Goal: Check status: Check status

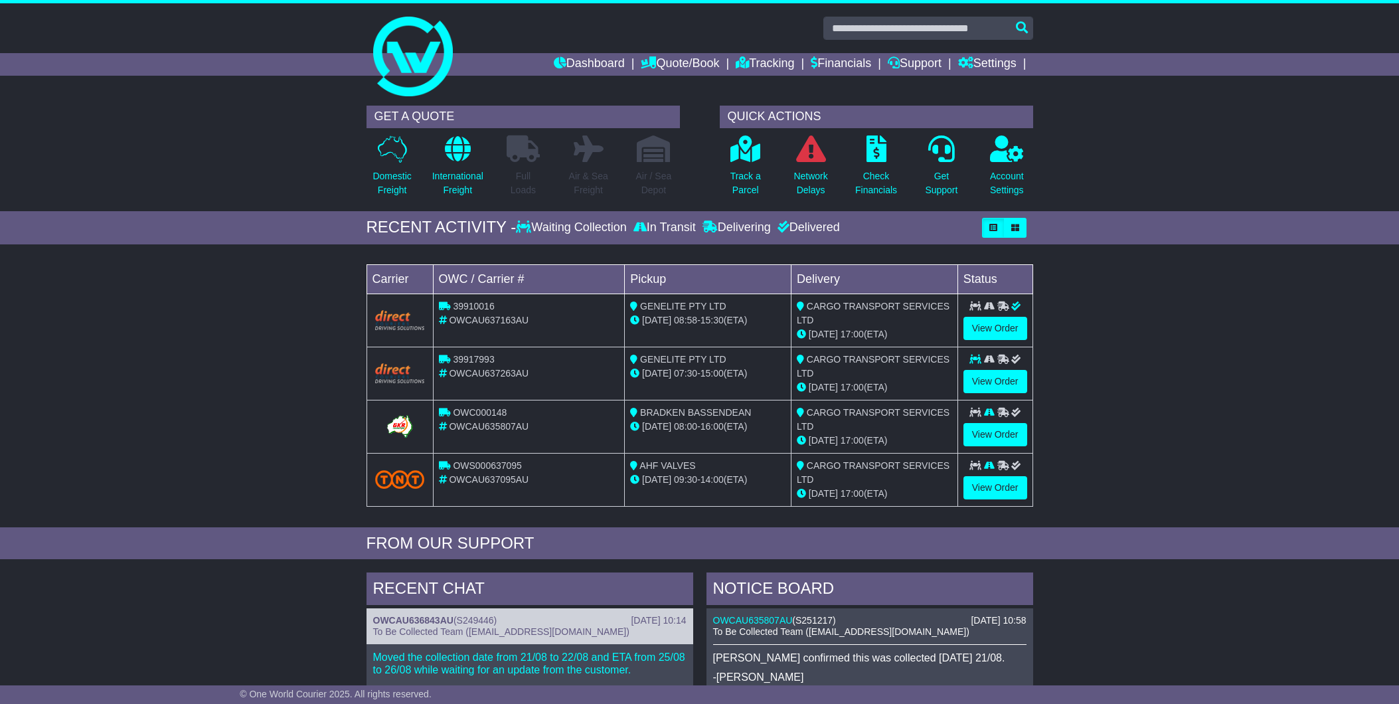
click at [380, 163] on link "Domestic Freight" at bounding box center [392, 170] width 40 height 70
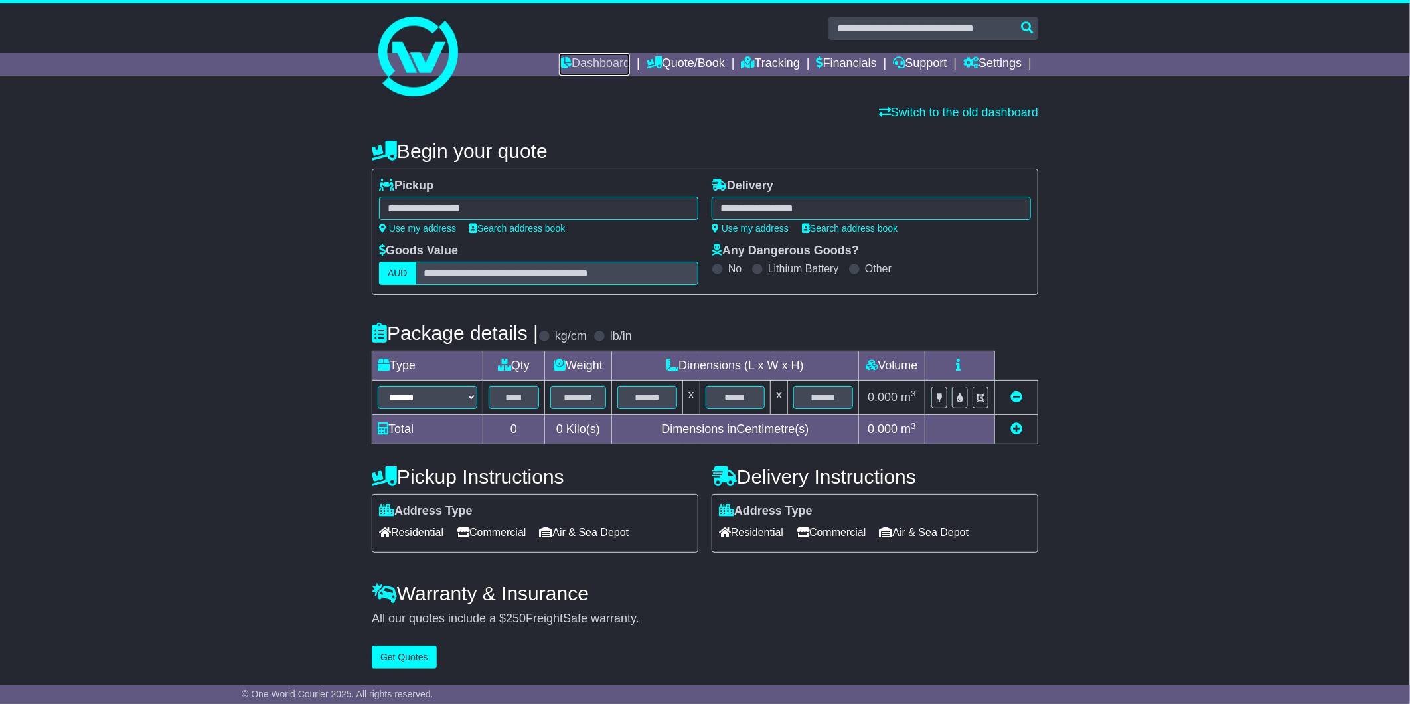
click at [573, 63] on link "Dashboard" at bounding box center [594, 64] width 71 height 23
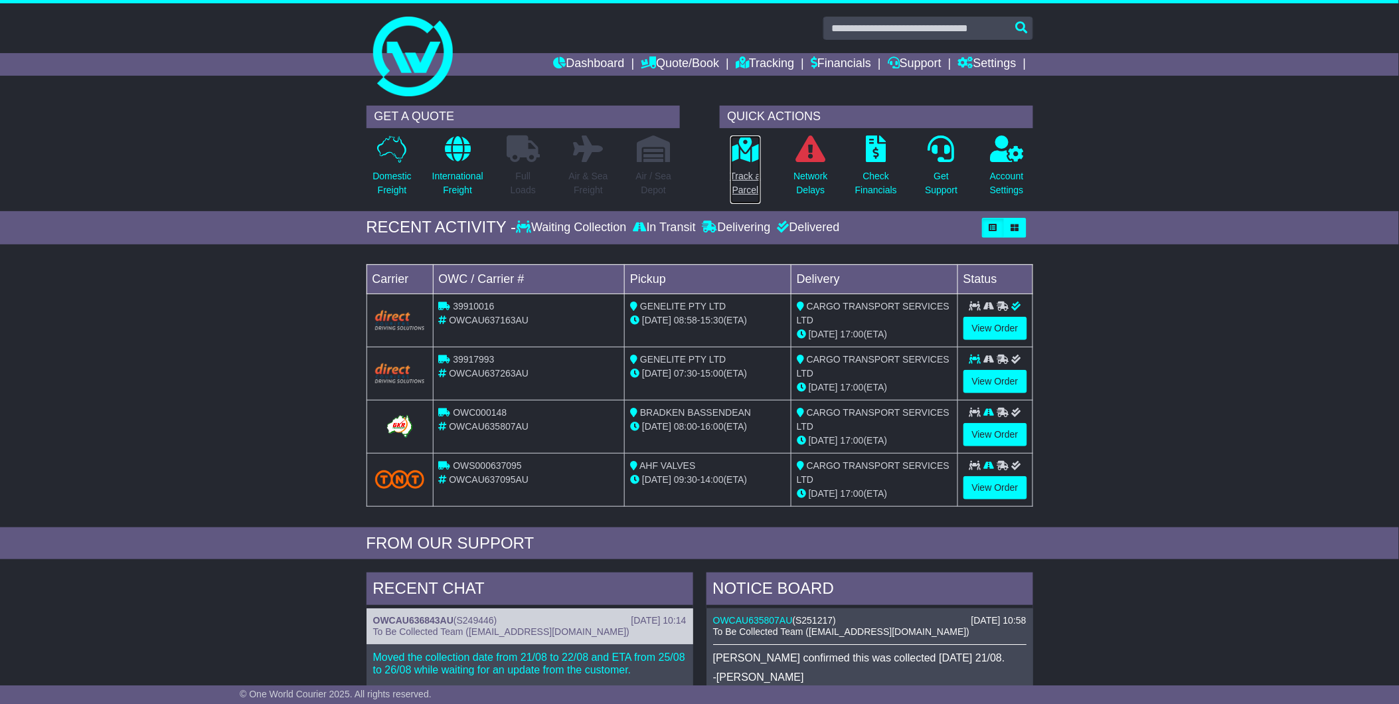
click at [748, 167] on link "Track a Parcel" at bounding box center [746, 170] width 32 height 70
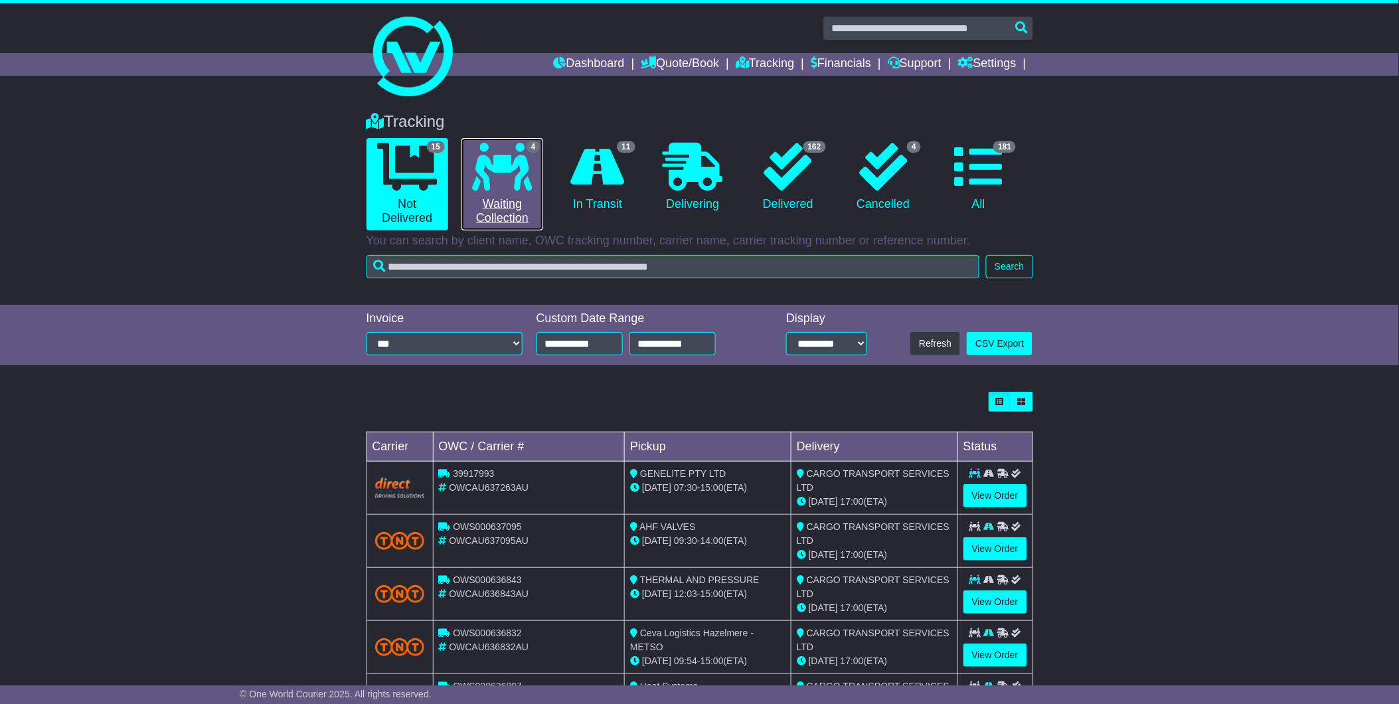
click at [499, 177] on icon at bounding box center [503, 167] width 60 height 48
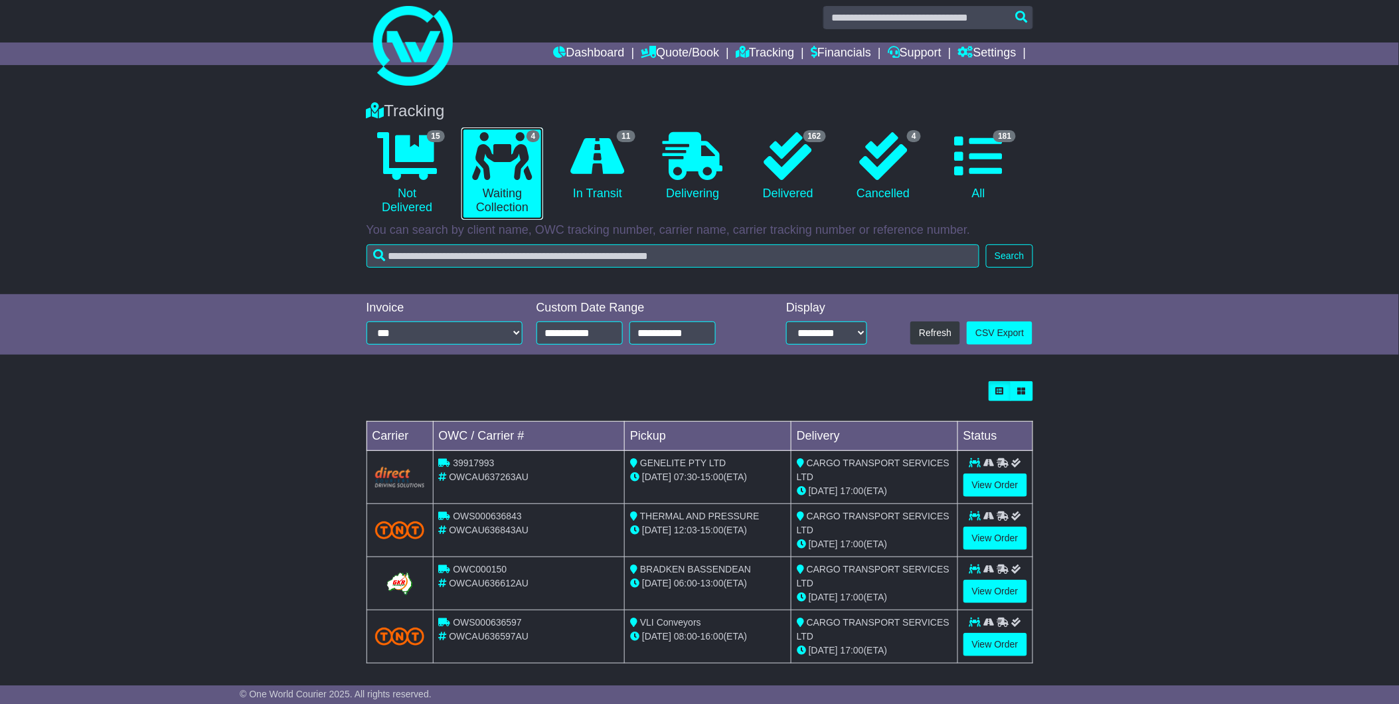
scroll to position [17, 0]
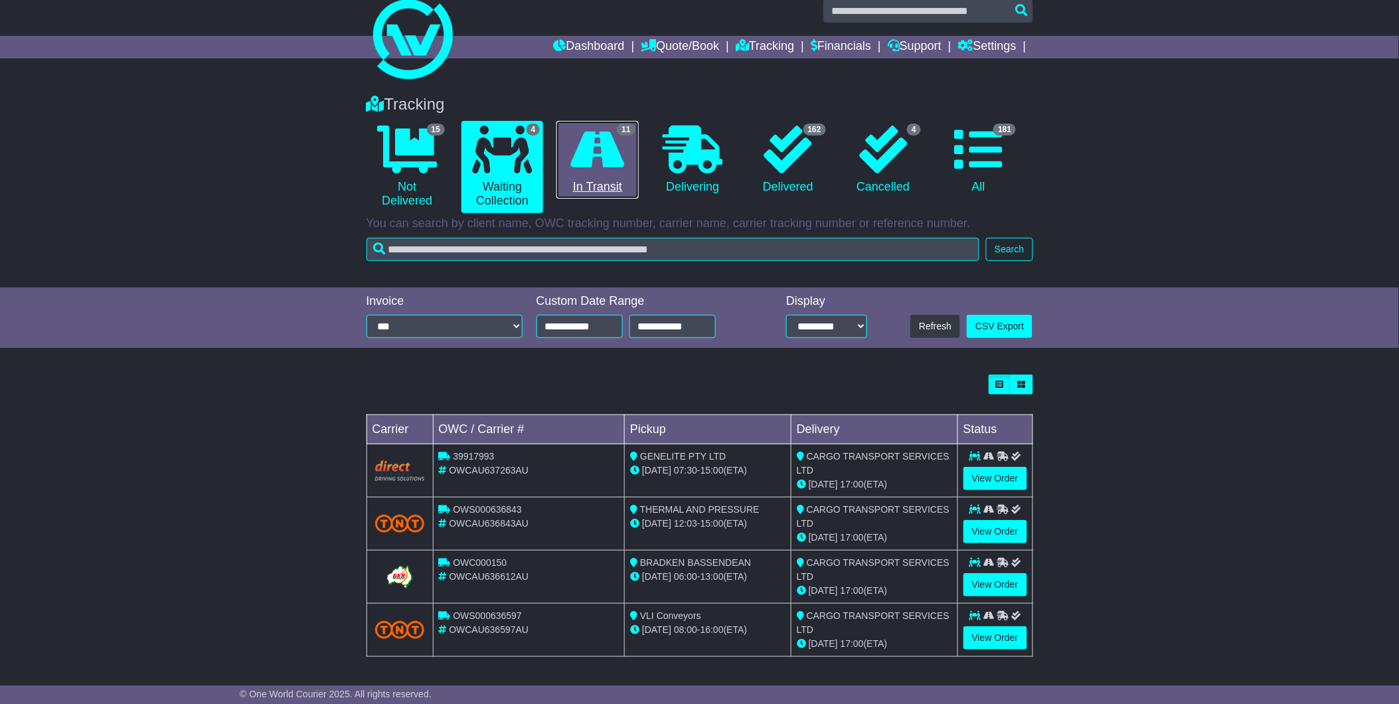
click at [605, 162] on icon at bounding box center [598, 150] width 54 height 48
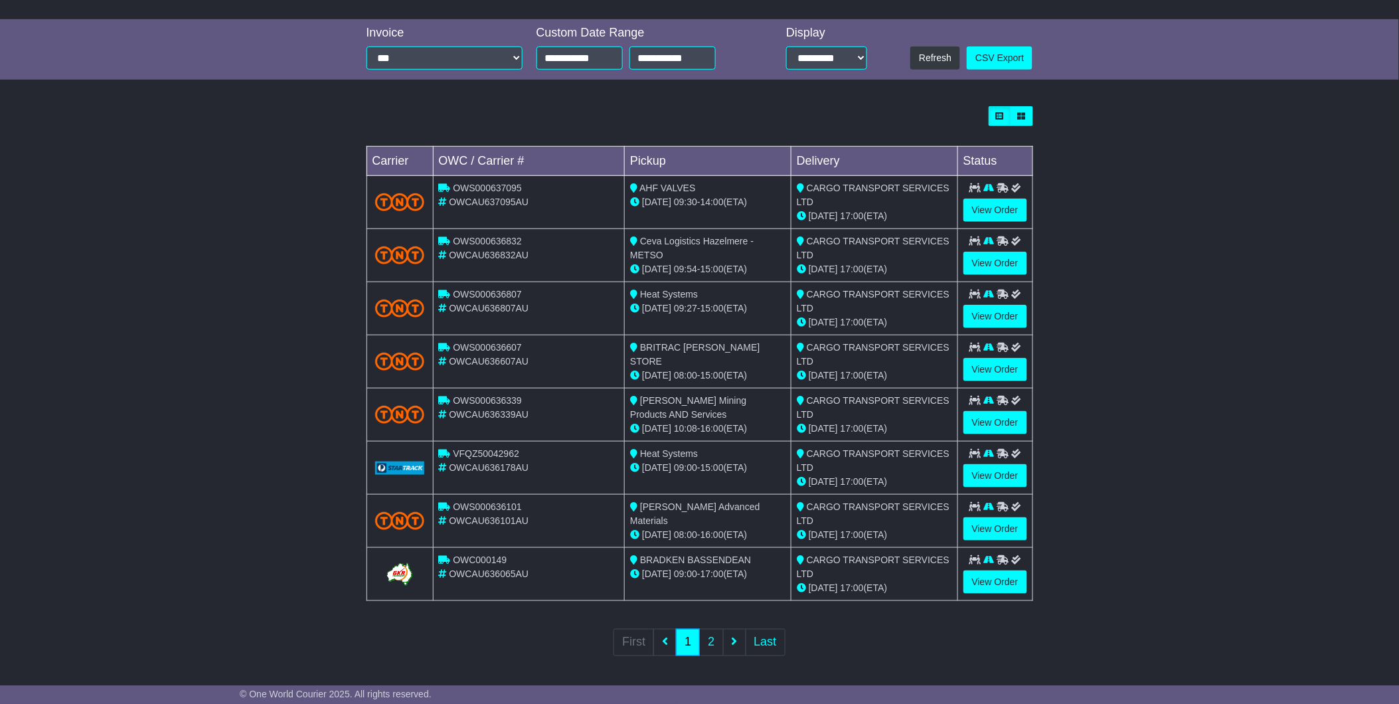
scroll to position [288, 0]
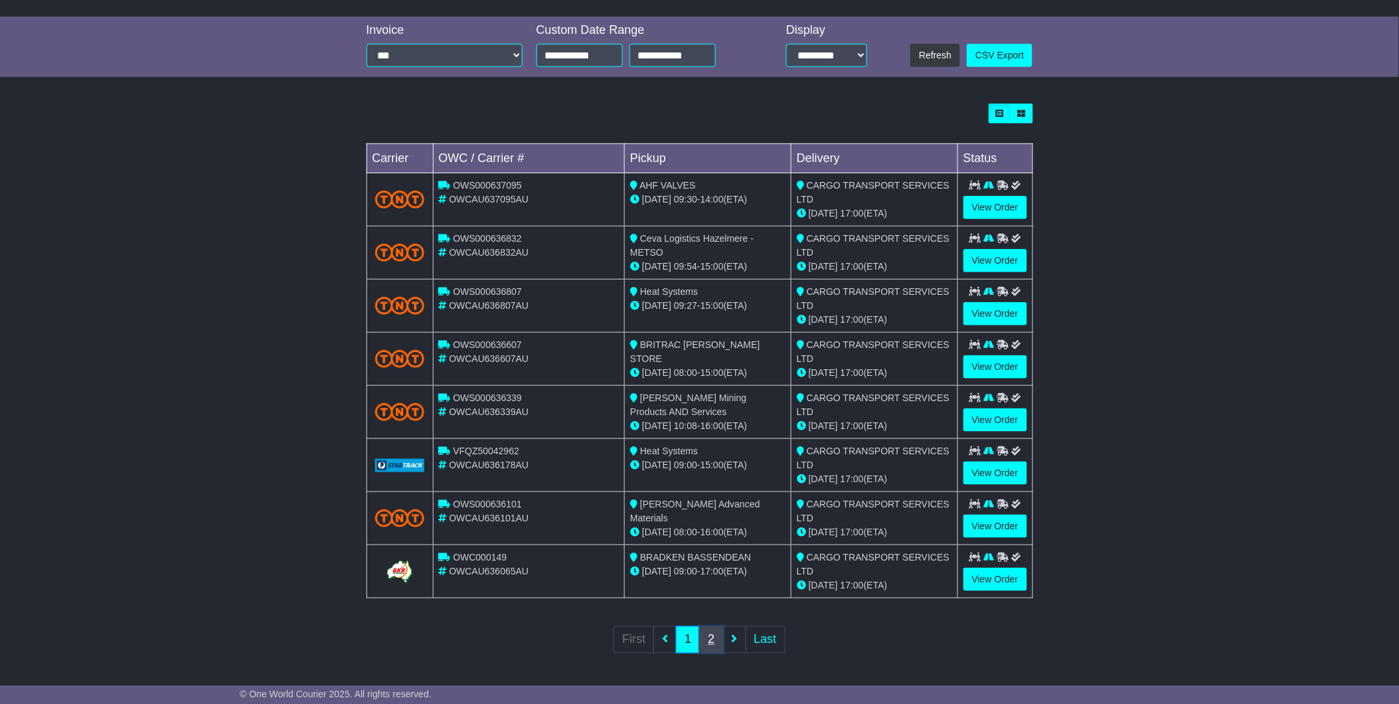
click at [711, 635] on link "2" at bounding box center [711, 639] width 24 height 27
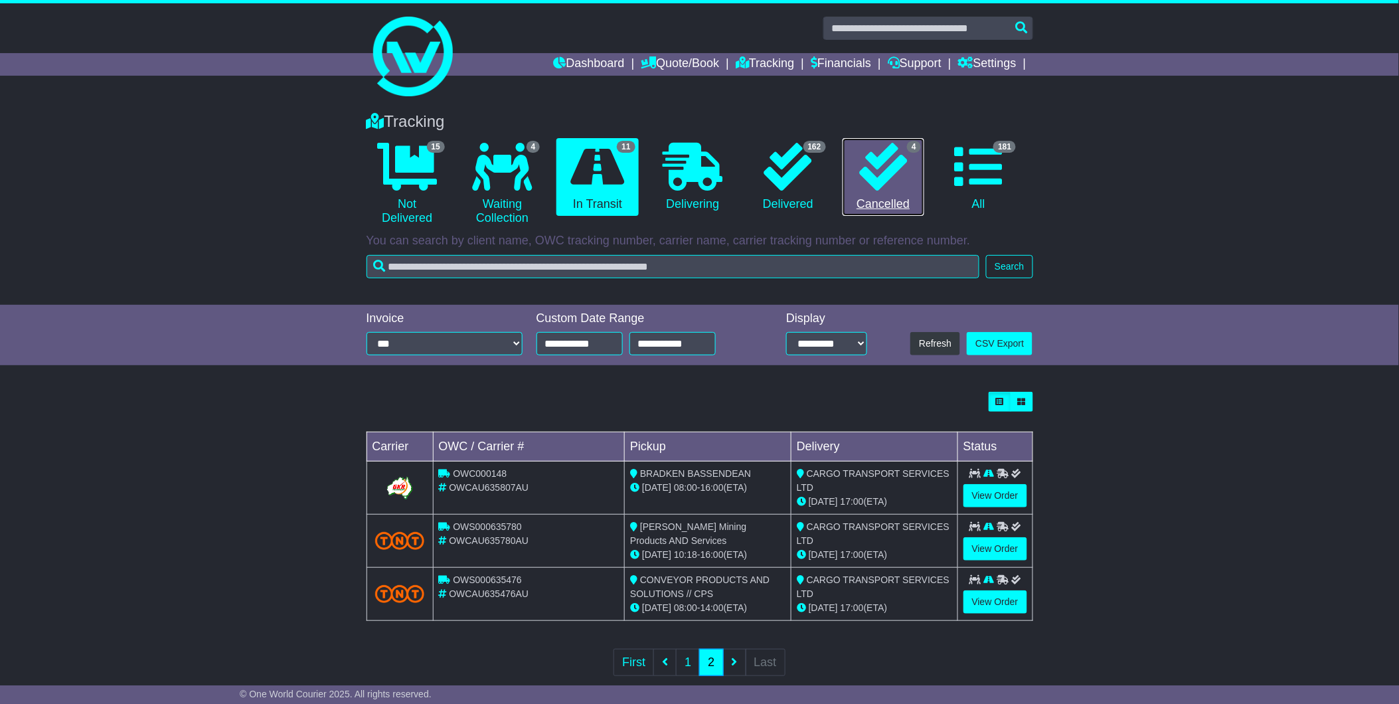
click at [887, 191] on link "4 Cancelled" at bounding box center [884, 177] width 82 height 78
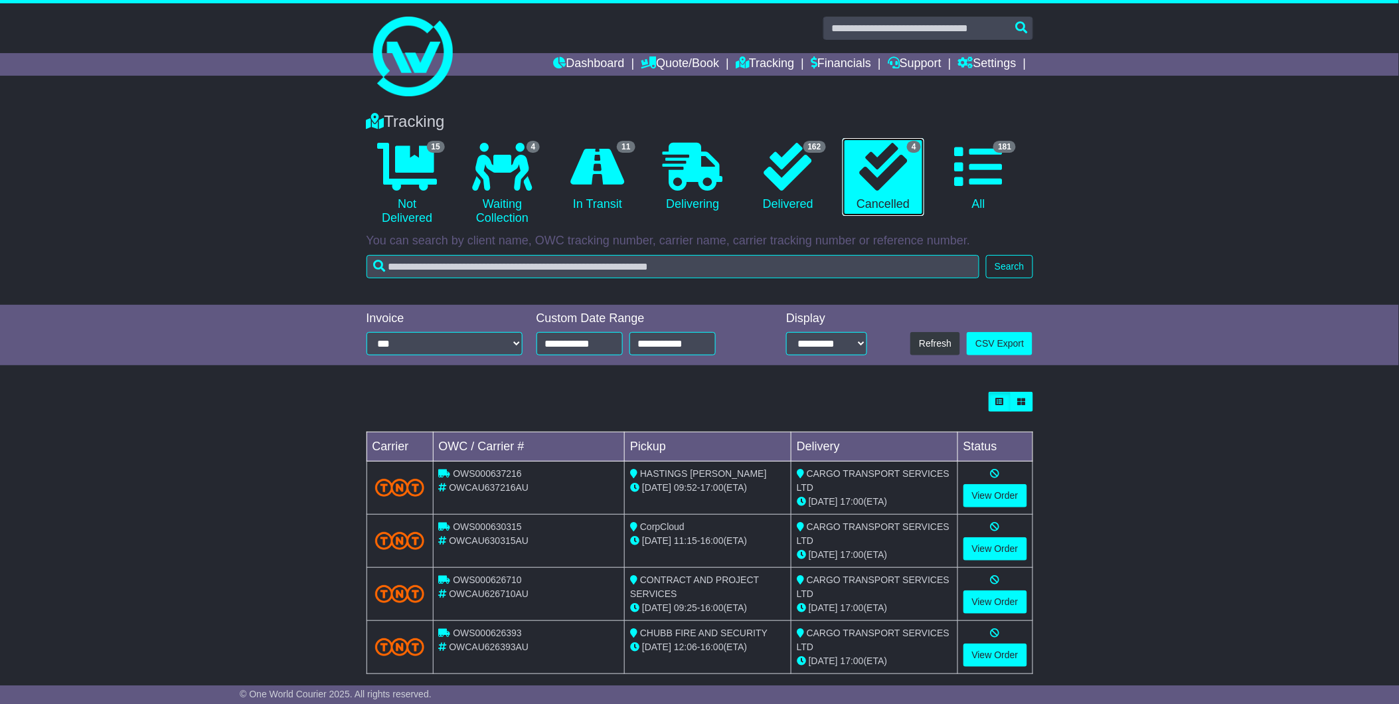
scroll to position [17, 0]
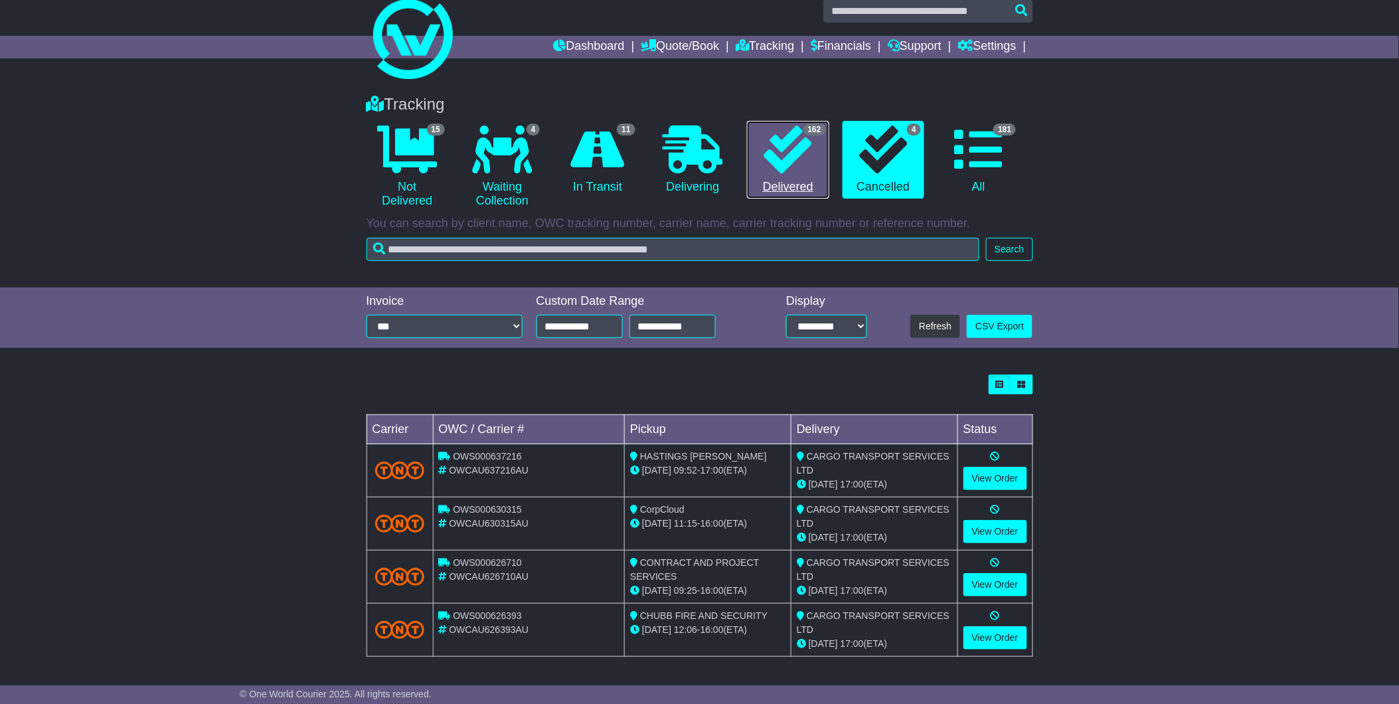
click at [782, 160] on icon at bounding box center [788, 150] width 48 height 48
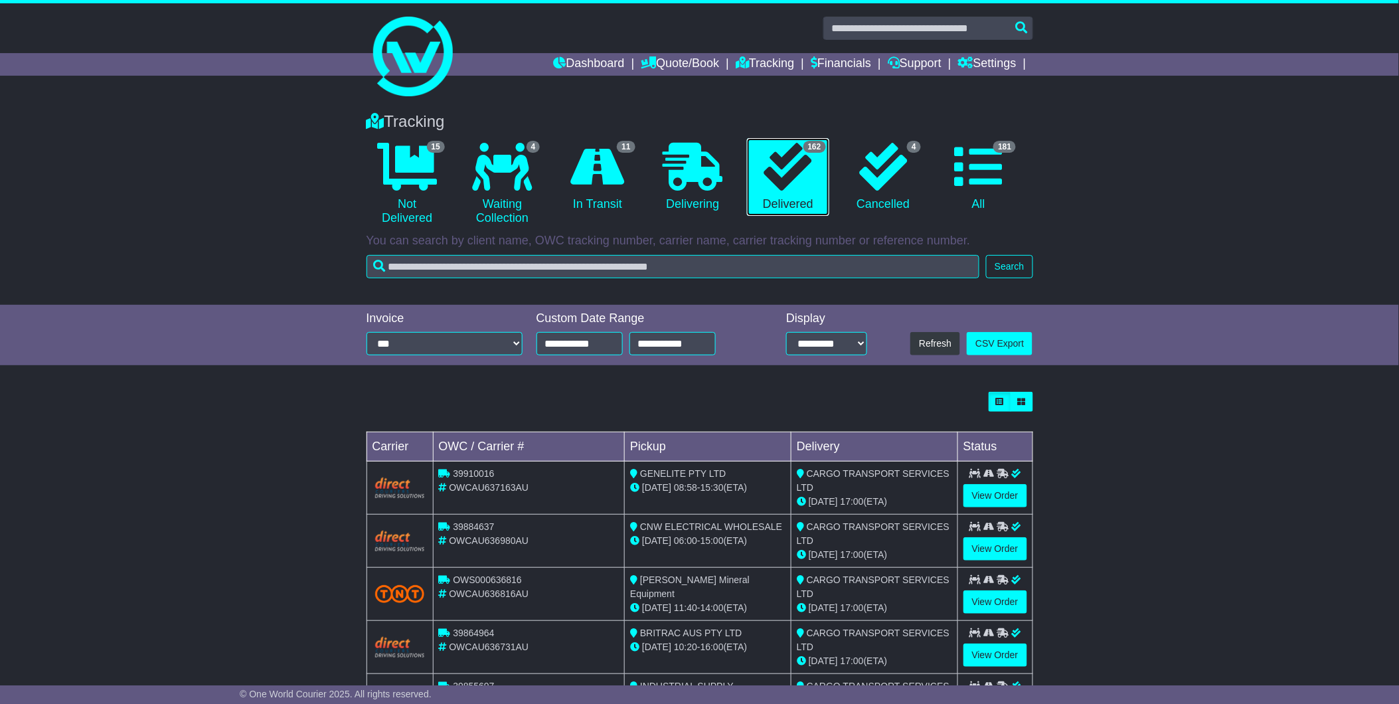
scroll to position [74, 0]
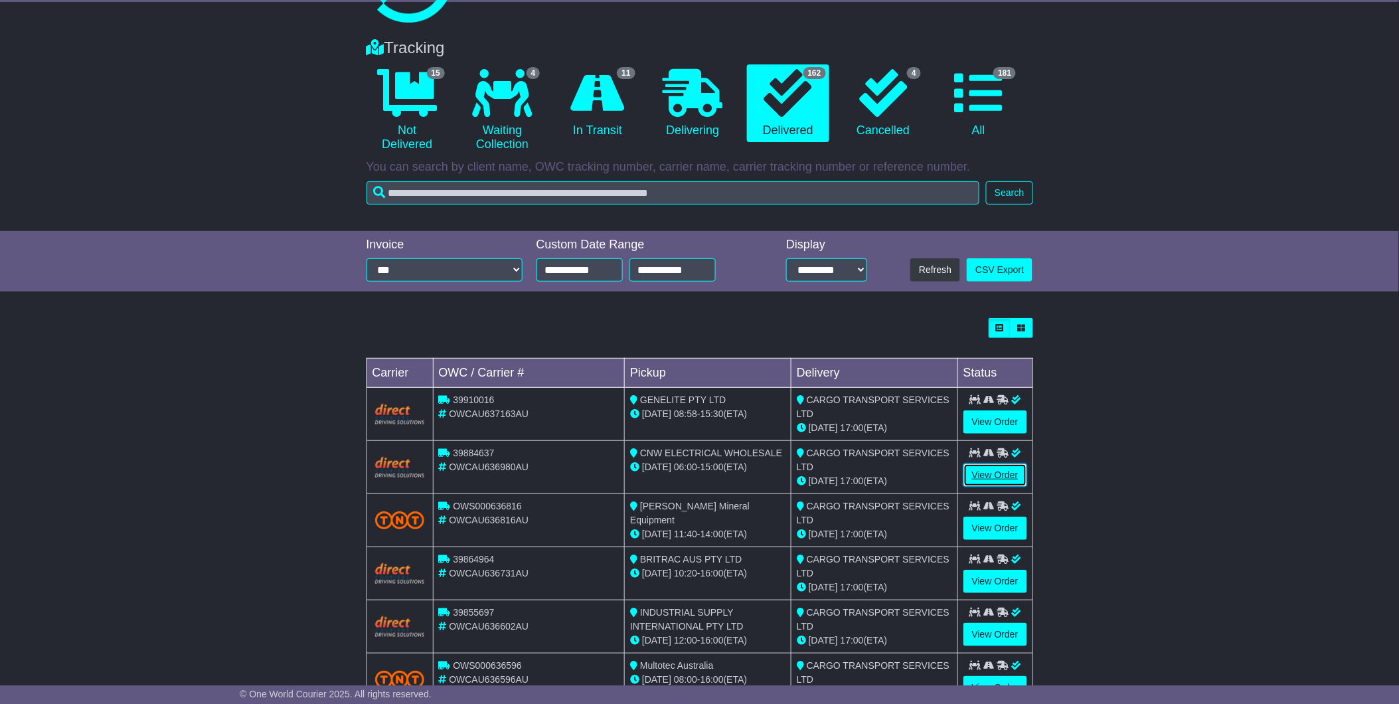
click at [977, 475] on link "View Order" at bounding box center [996, 475] width 64 height 23
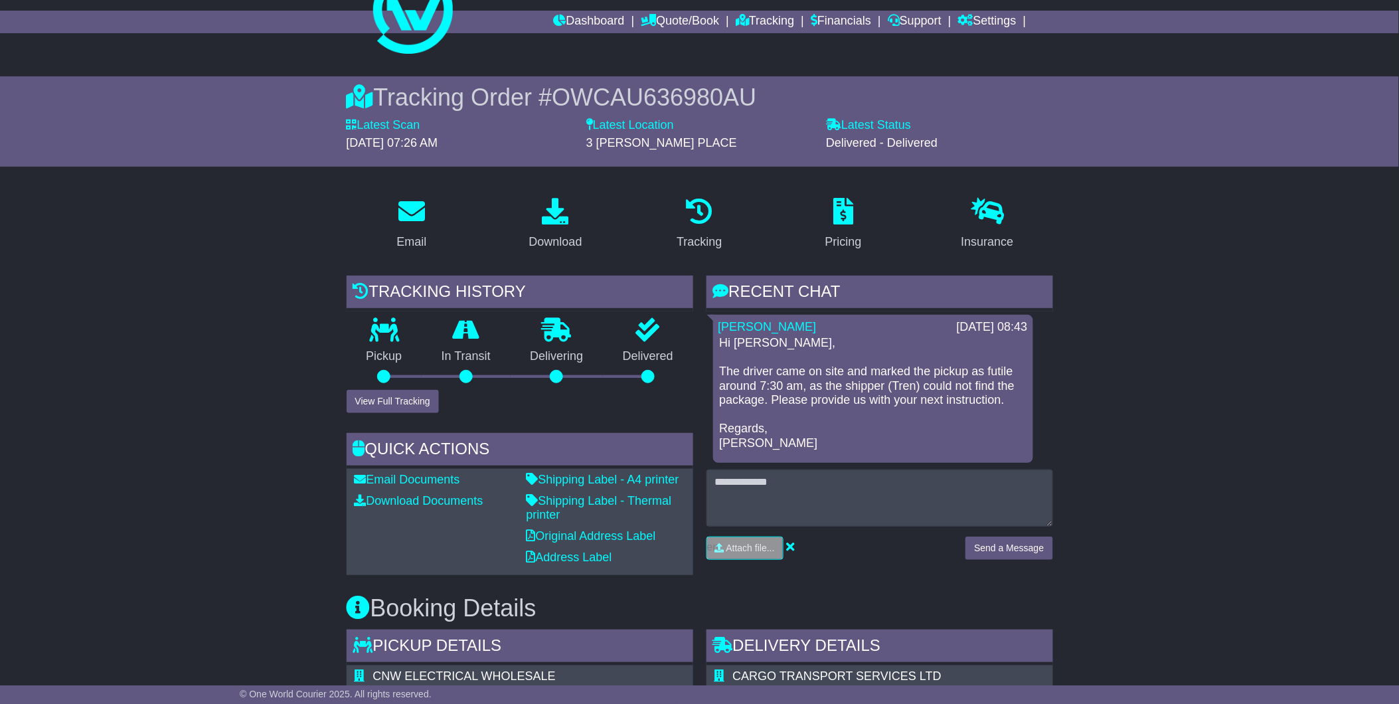
scroll to position [74, 0]
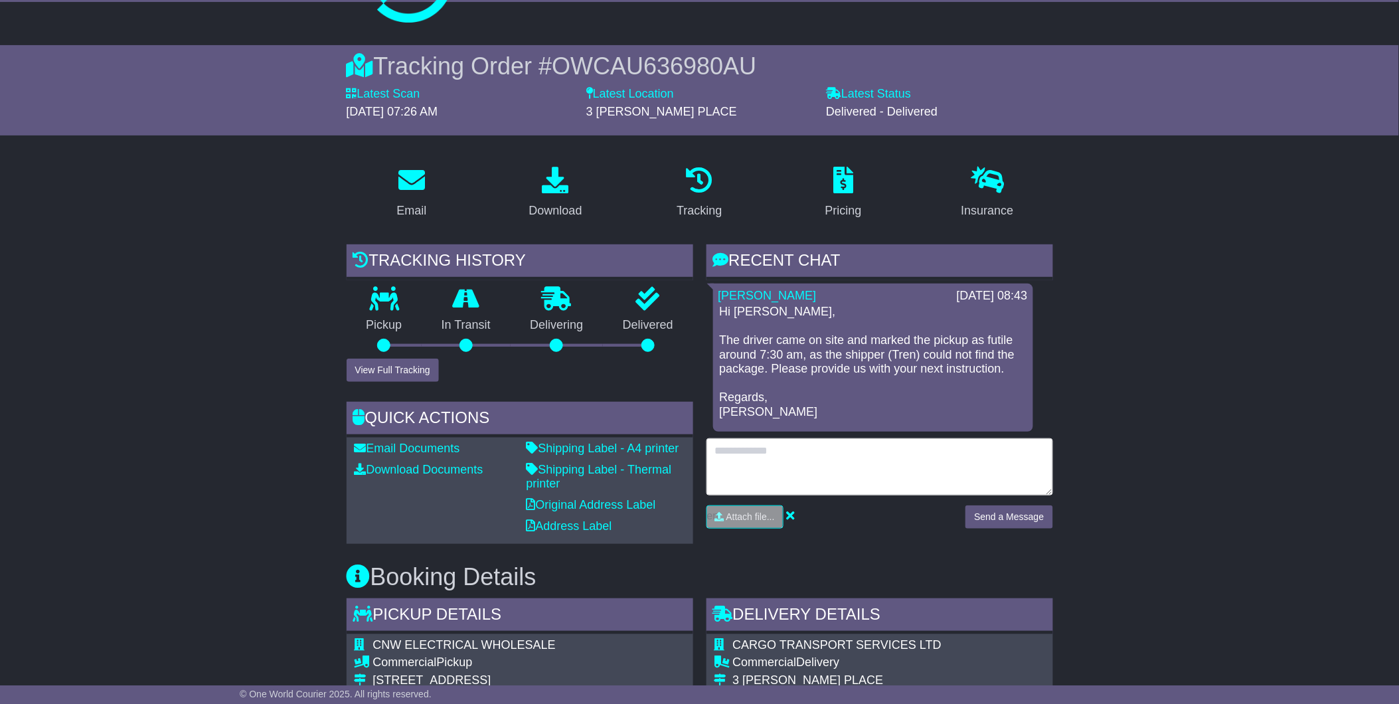
click at [907, 454] on textarea at bounding box center [880, 466] width 347 height 57
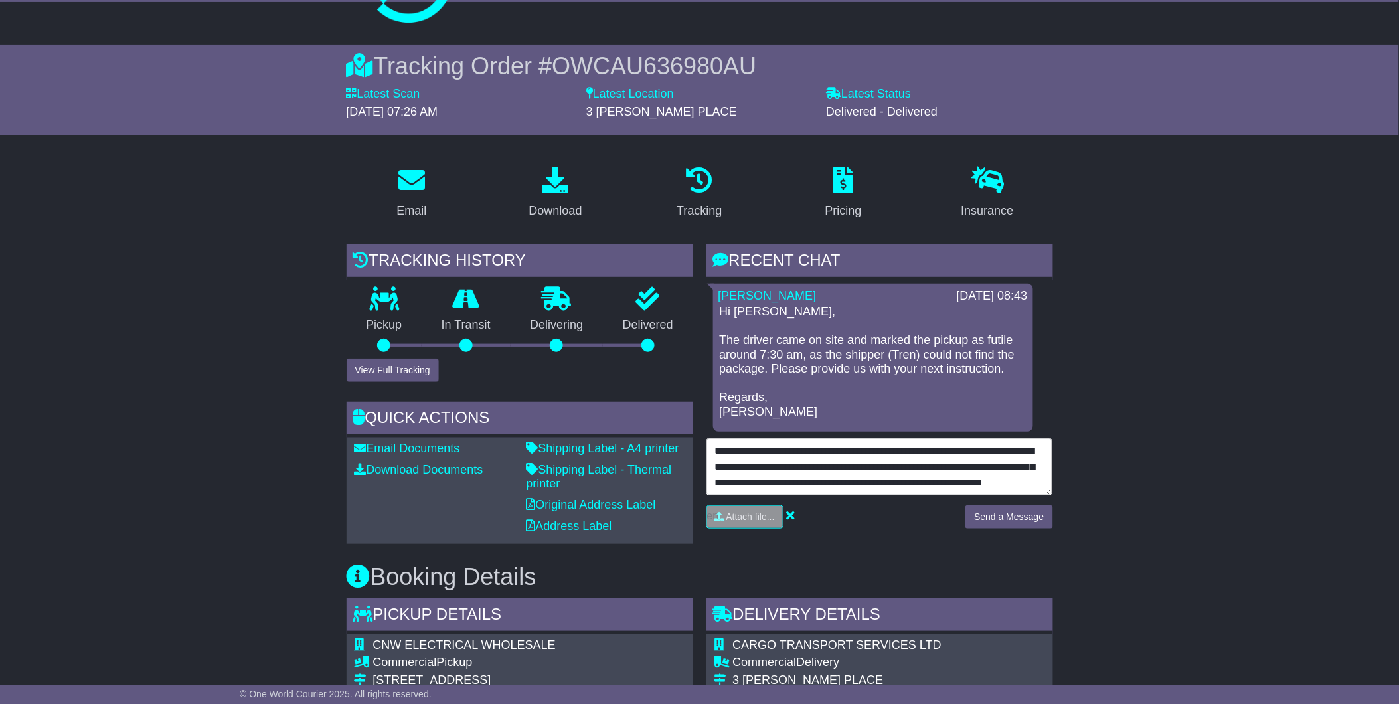
scroll to position [0, 0]
type textarea "**********"
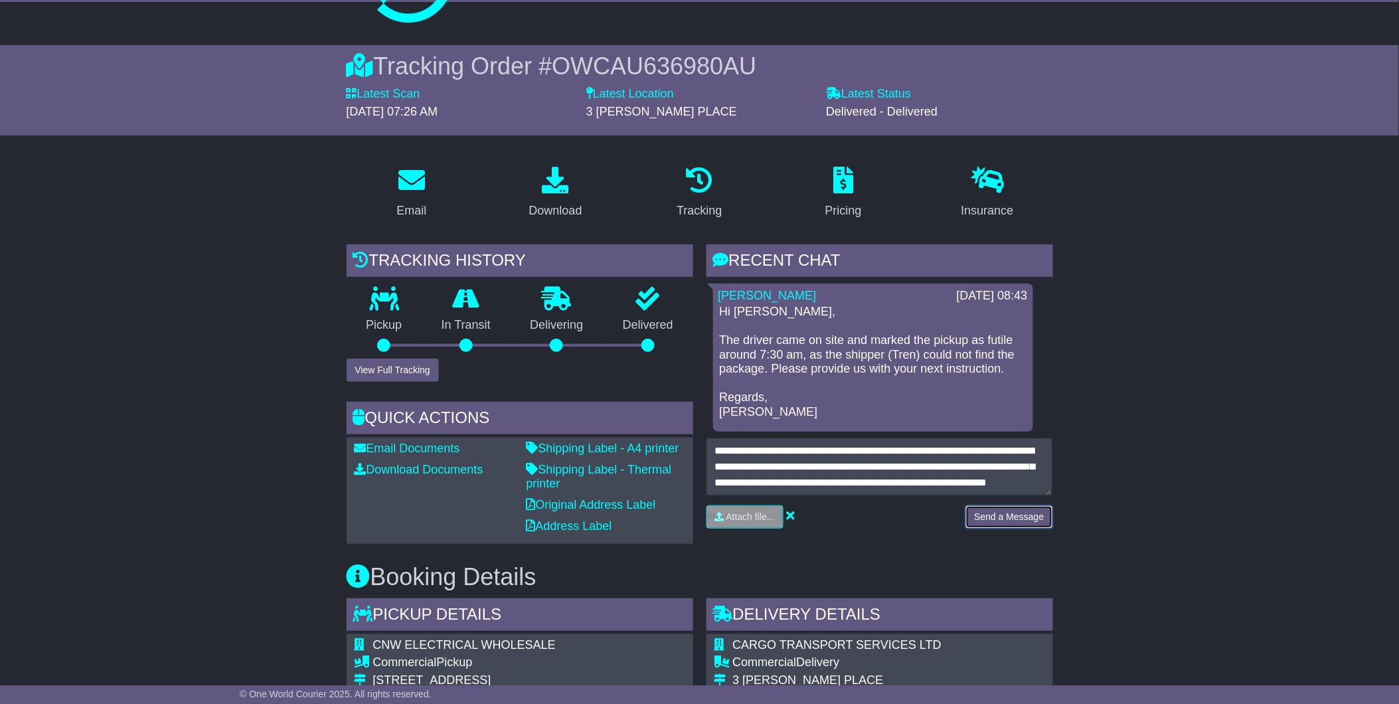
click at [1039, 516] on button "Send a Message" at bounding box center [1009, 516] width 87 height 23
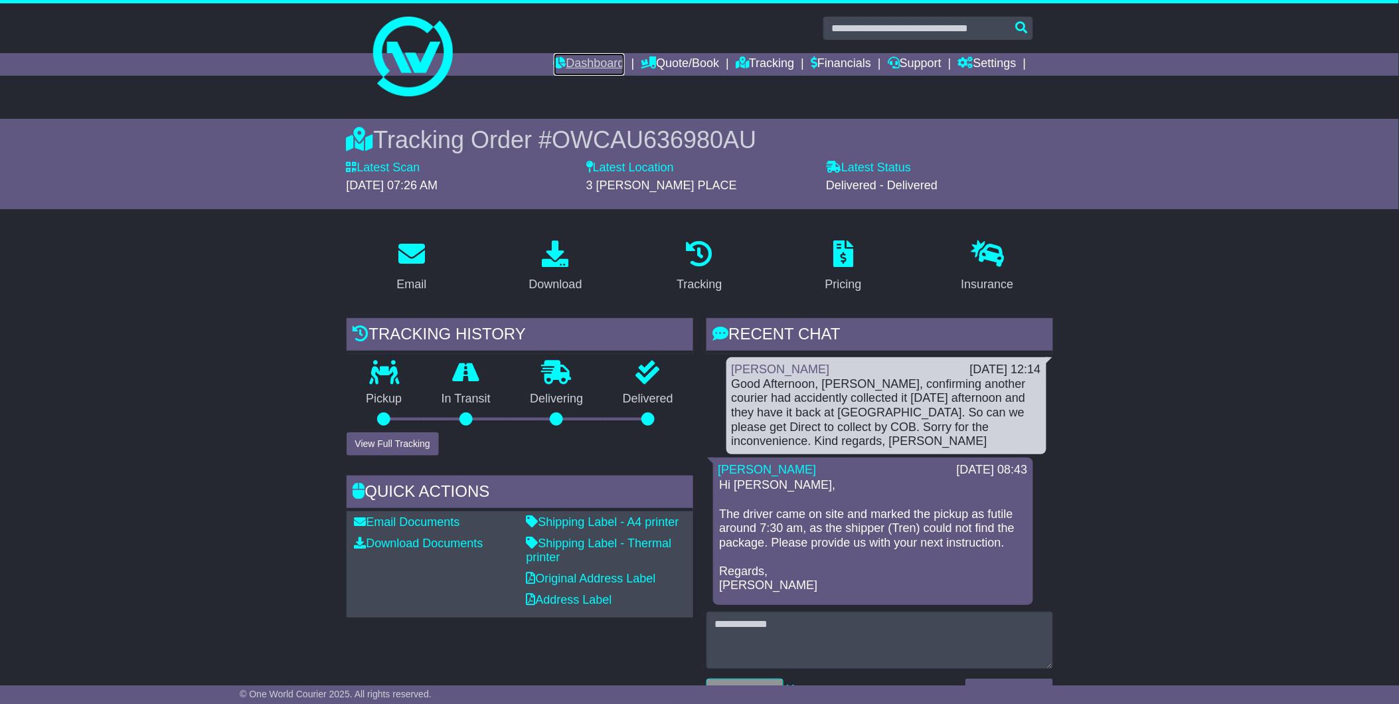
click at [595, 68] on link "Dashboard" at bounding box center [589, 64] width 71 height 23
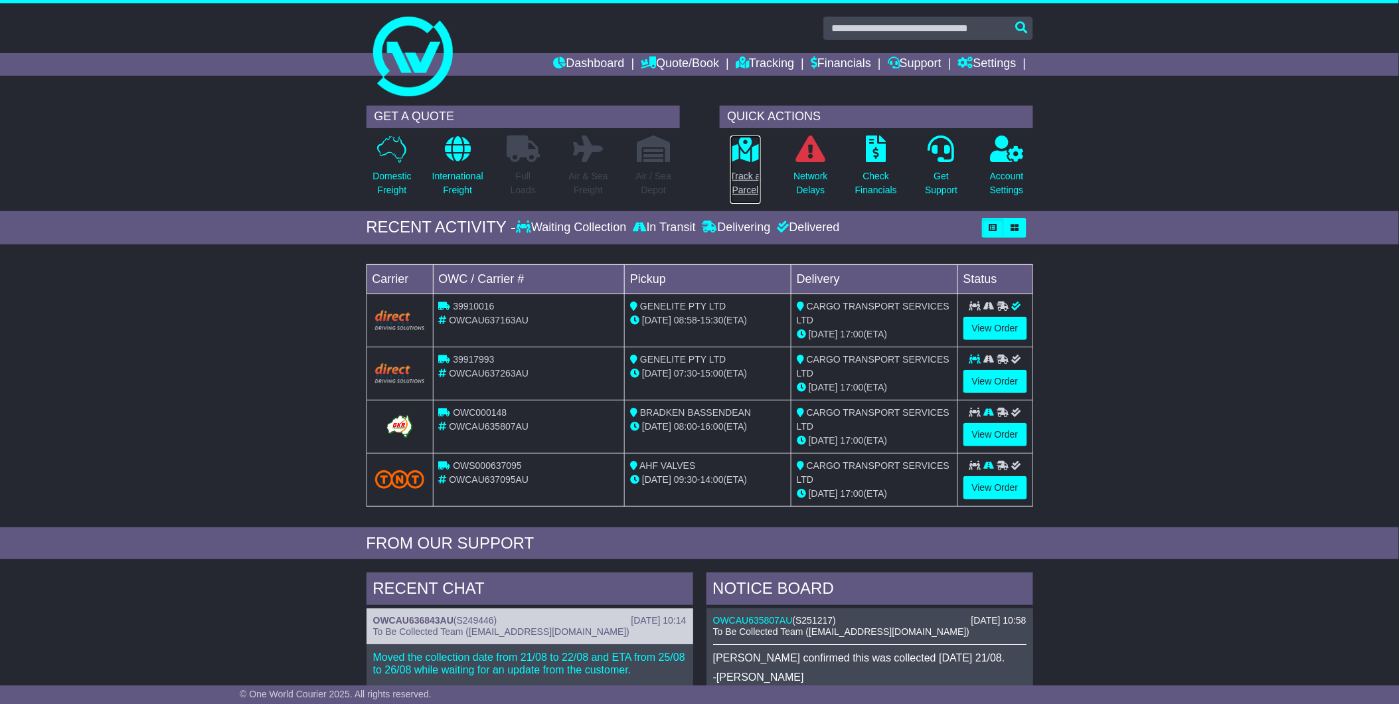
click at [738, 157] on icon at bounding box center [745, 148] width 30 height 27
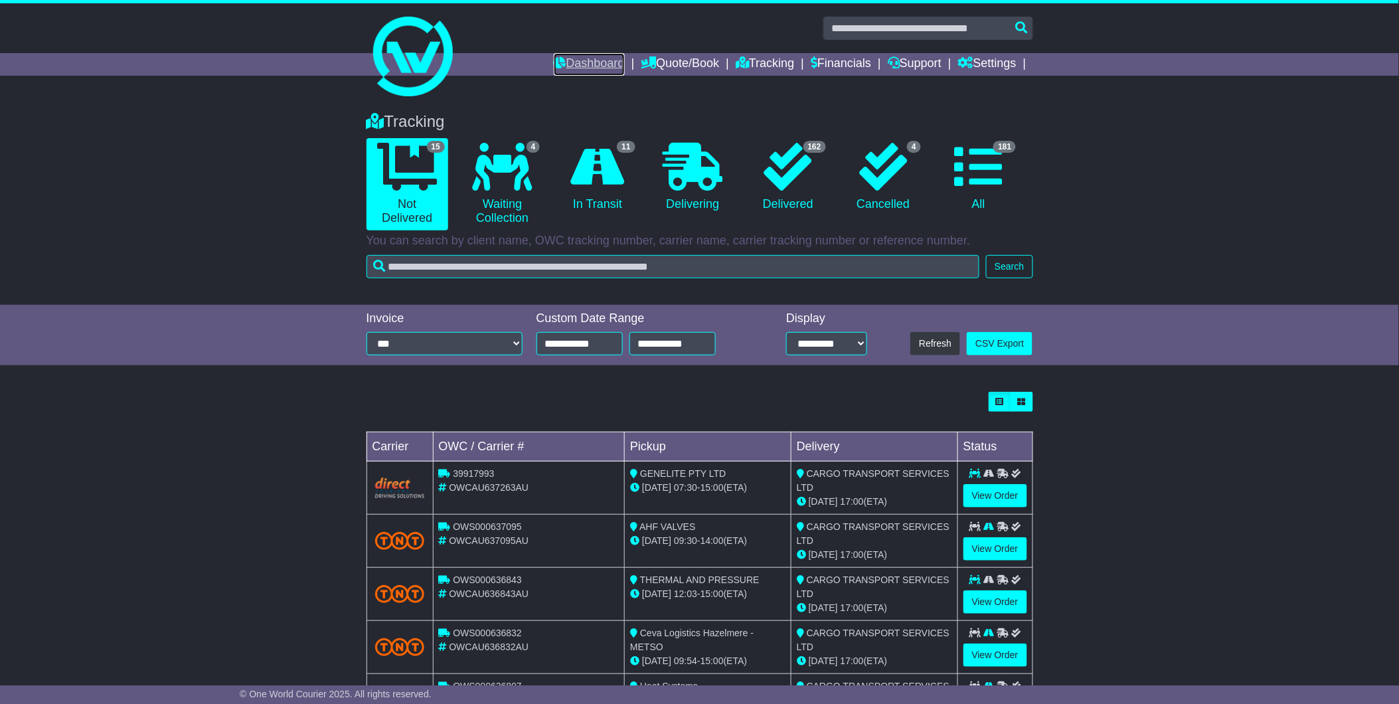
click at [600, 68] on link "Dashboard" at bounding box center [589, 64] width 71 height 23
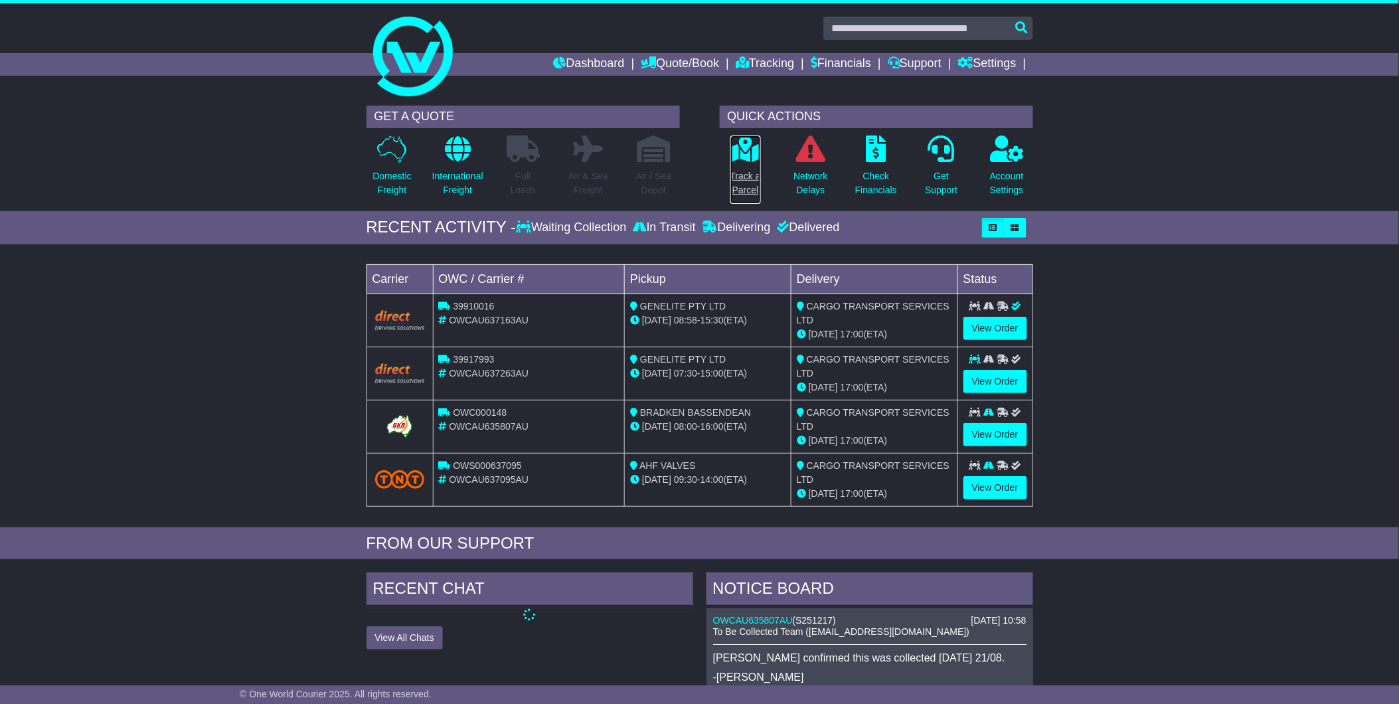
click at [734, 175] on p "Track a Parcel" at bounding box center [745, 183] width 31 height 28
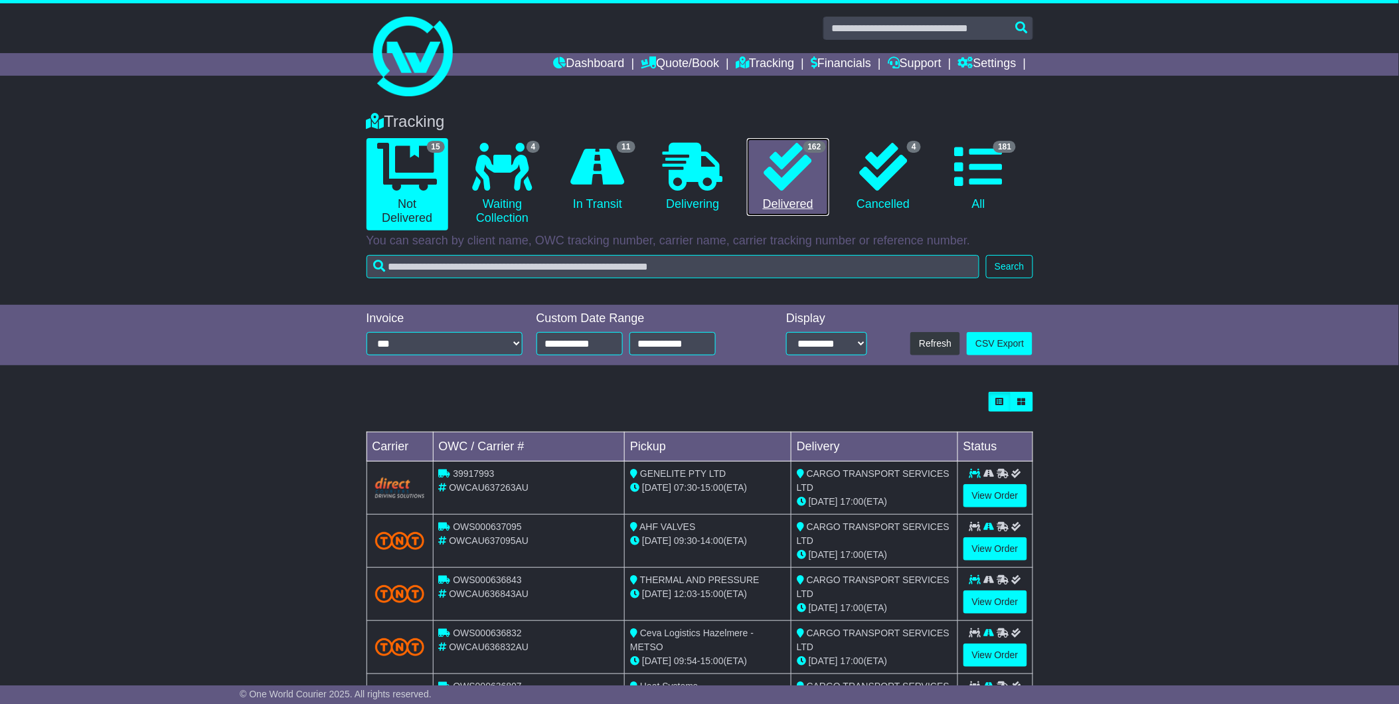
click at [807, 179] on icon at bounding box center [788, 167] width 48 height 48
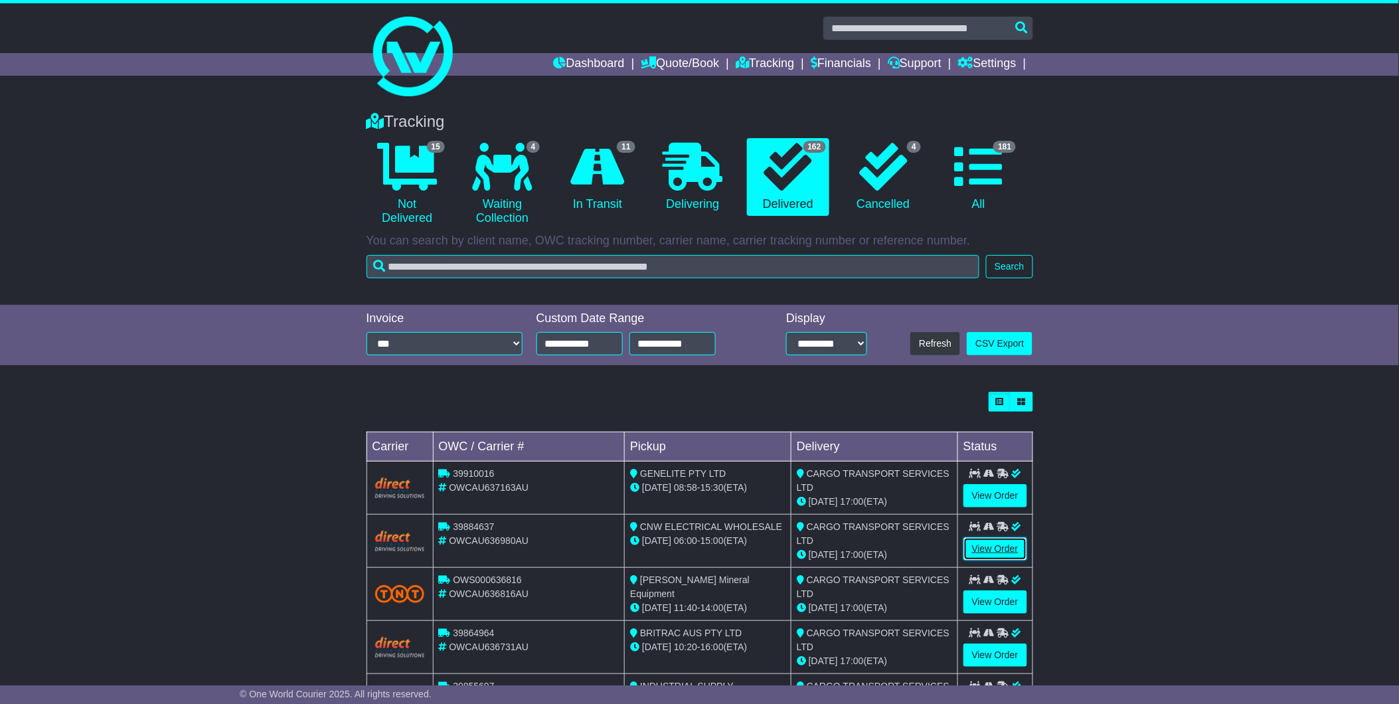
click at [967, 550] on link "View Order" at bounding box center [996, 548] width 64 height 23
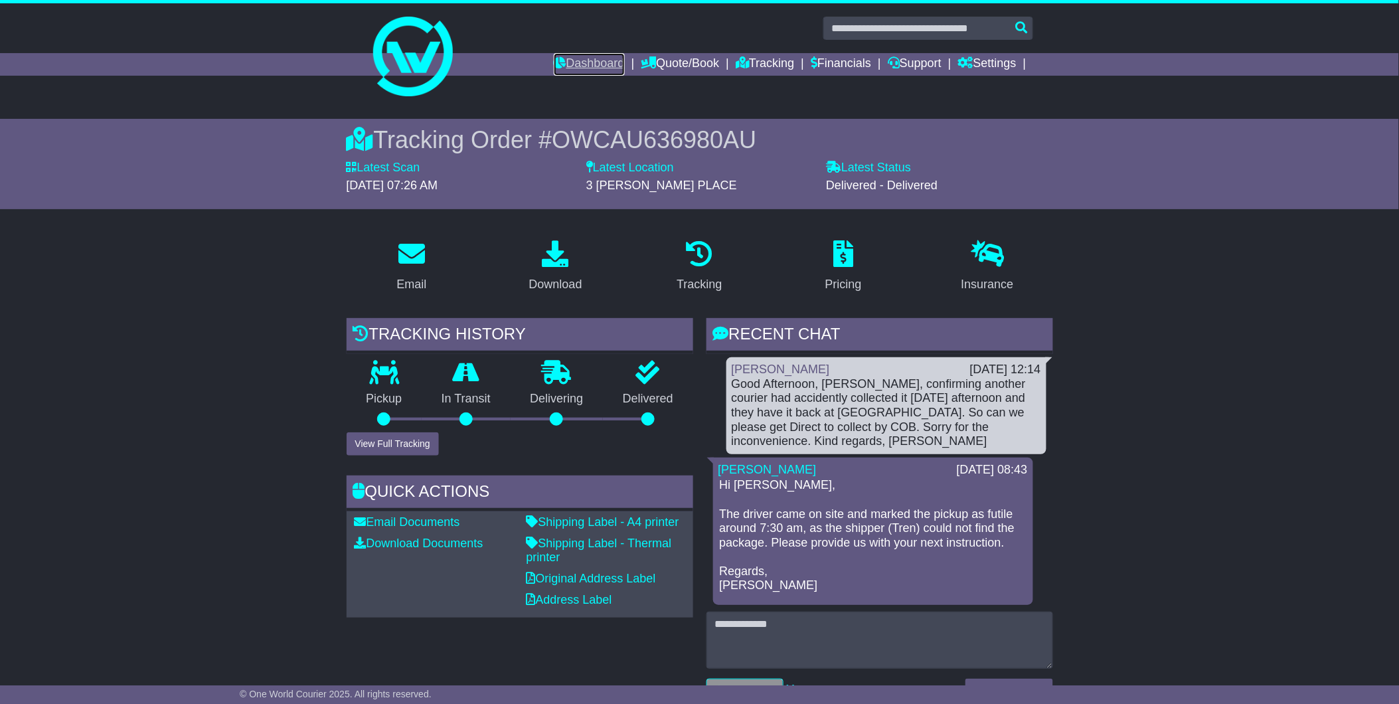
click at [568, 61] on link "Dashboard" at bounding box center [589, 64] width 71 height 23
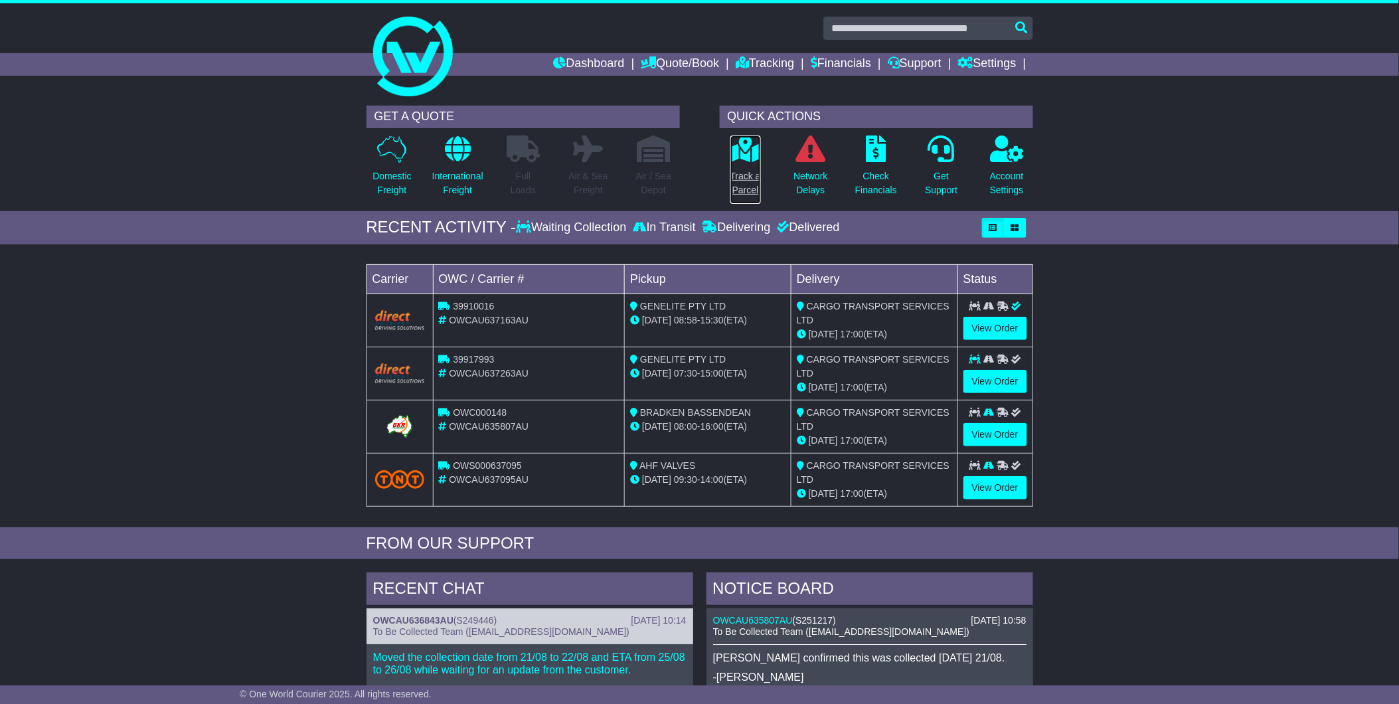
click at [744, 164] on link "Track a Parcel" at bounding box center [746, 170] width 32 height 70
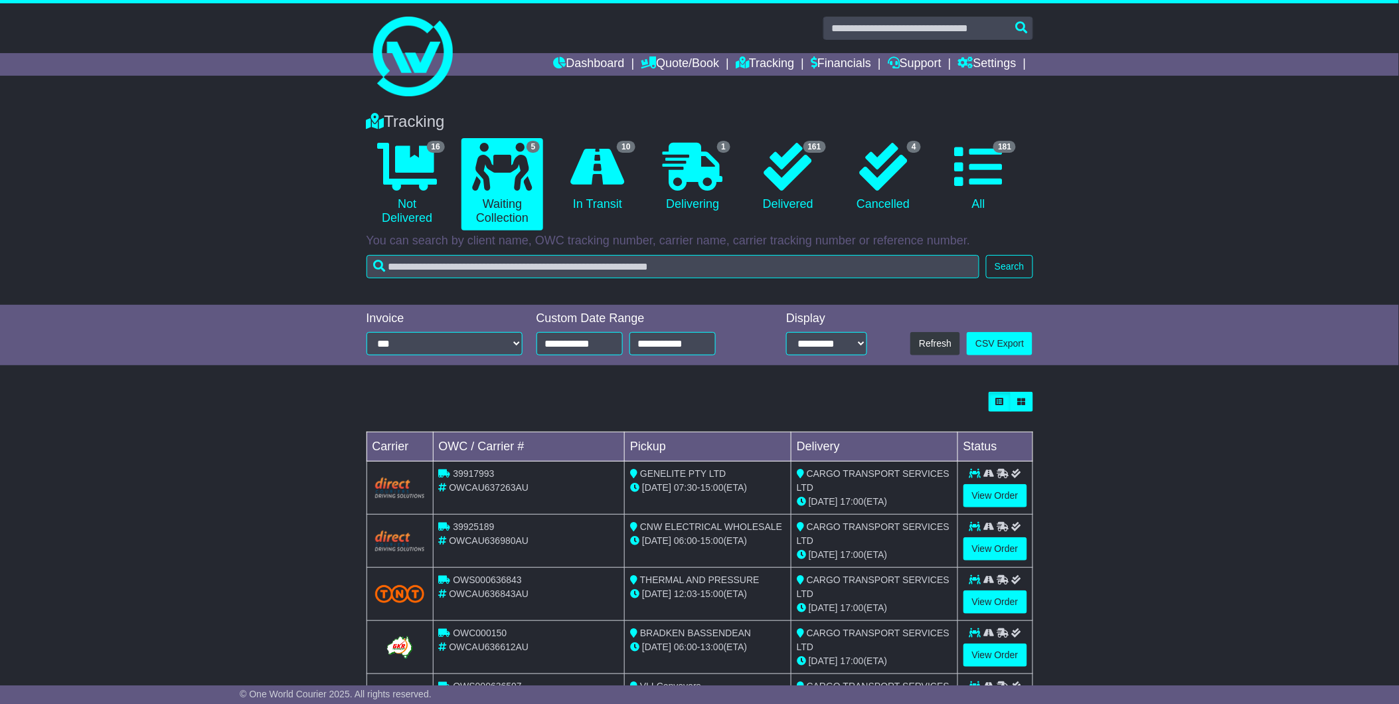
scroll to position [70, 0]
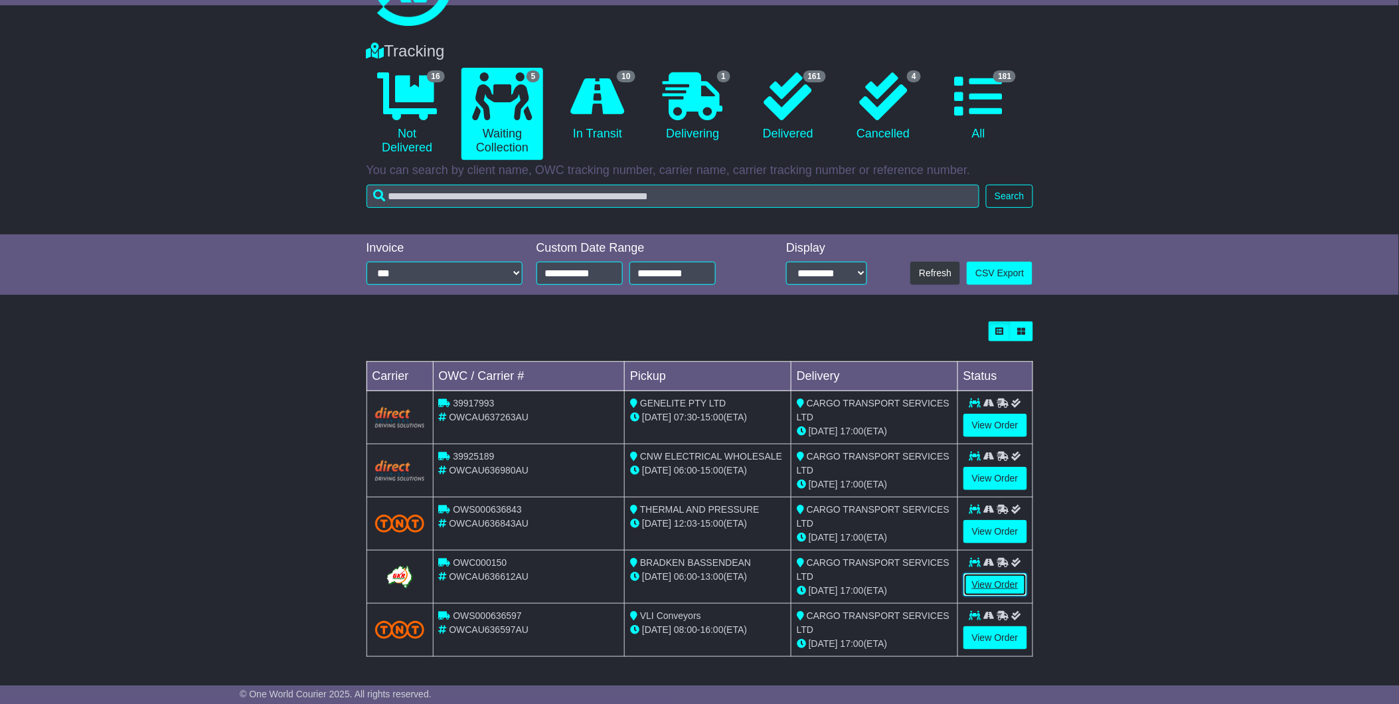
click at [1011, 586] on link "View Order" at bounding box center [996, 584] width 64 height 23
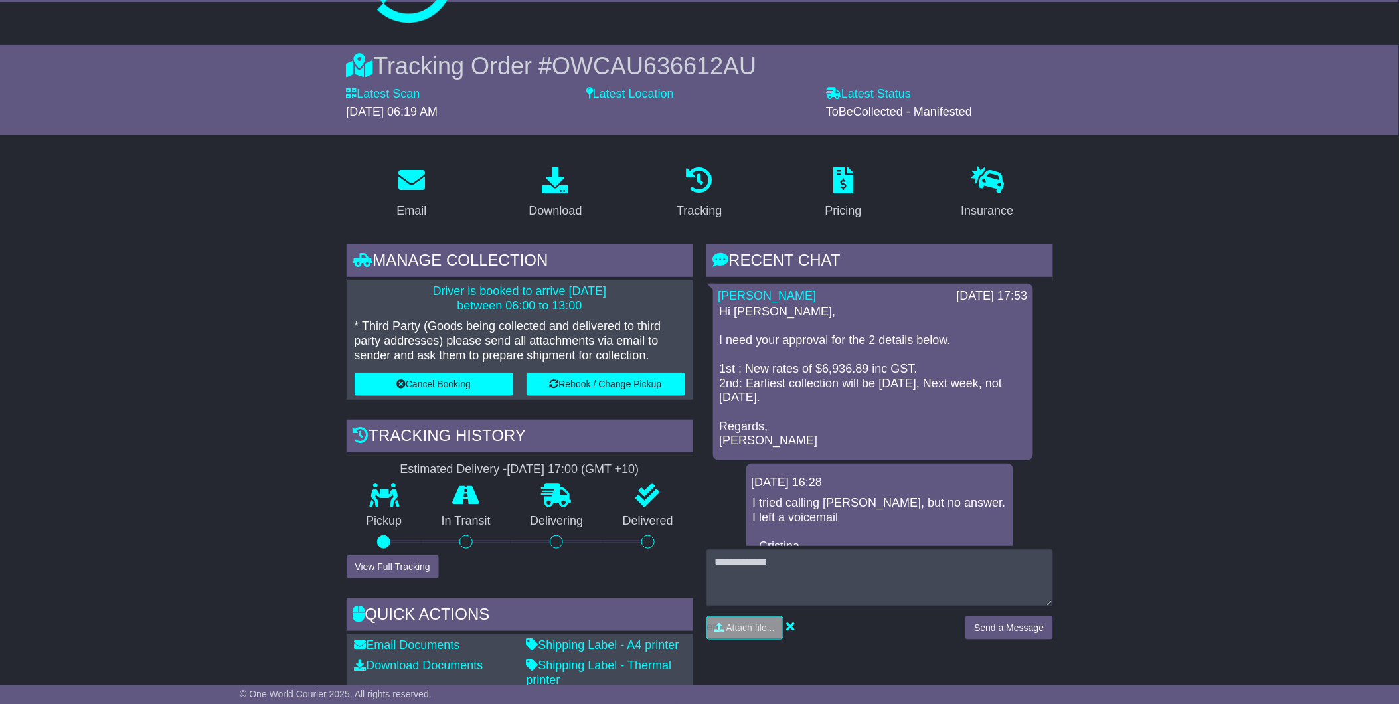
scroll to position [147, 0]
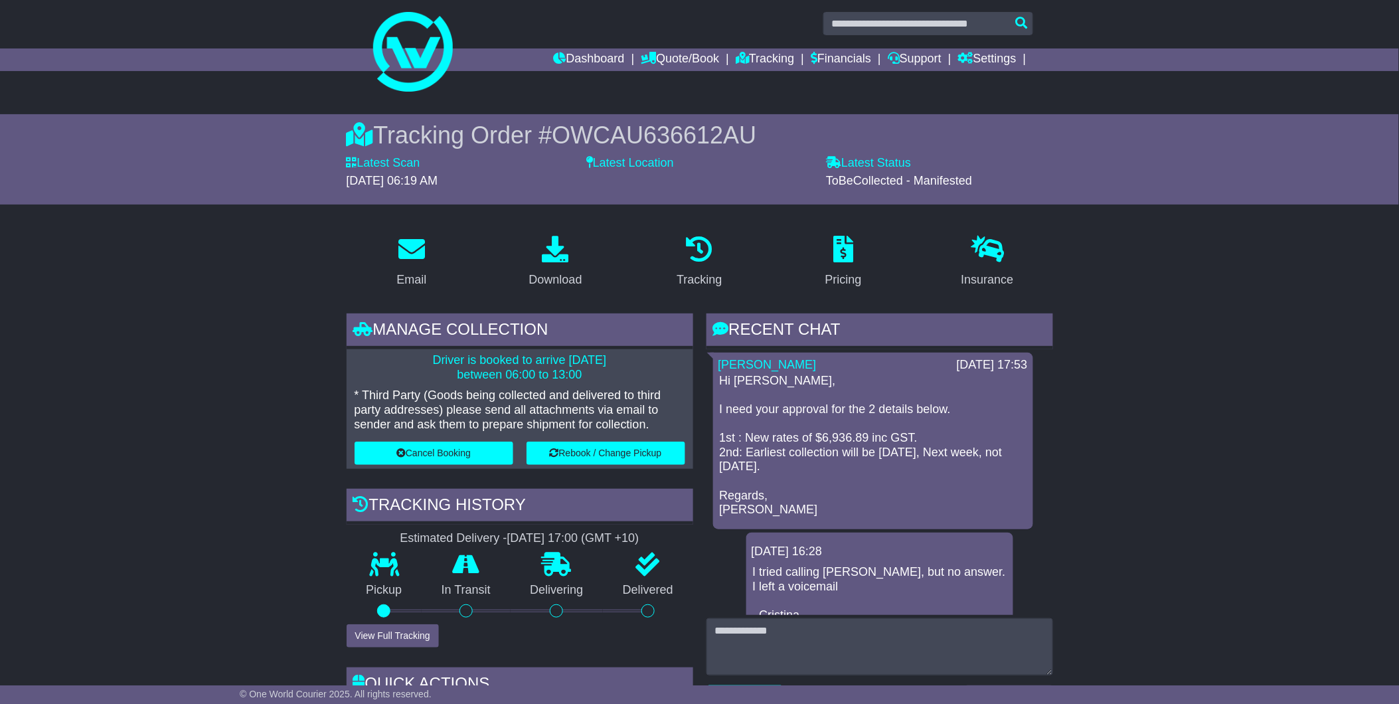
scroll to position [0, 0]
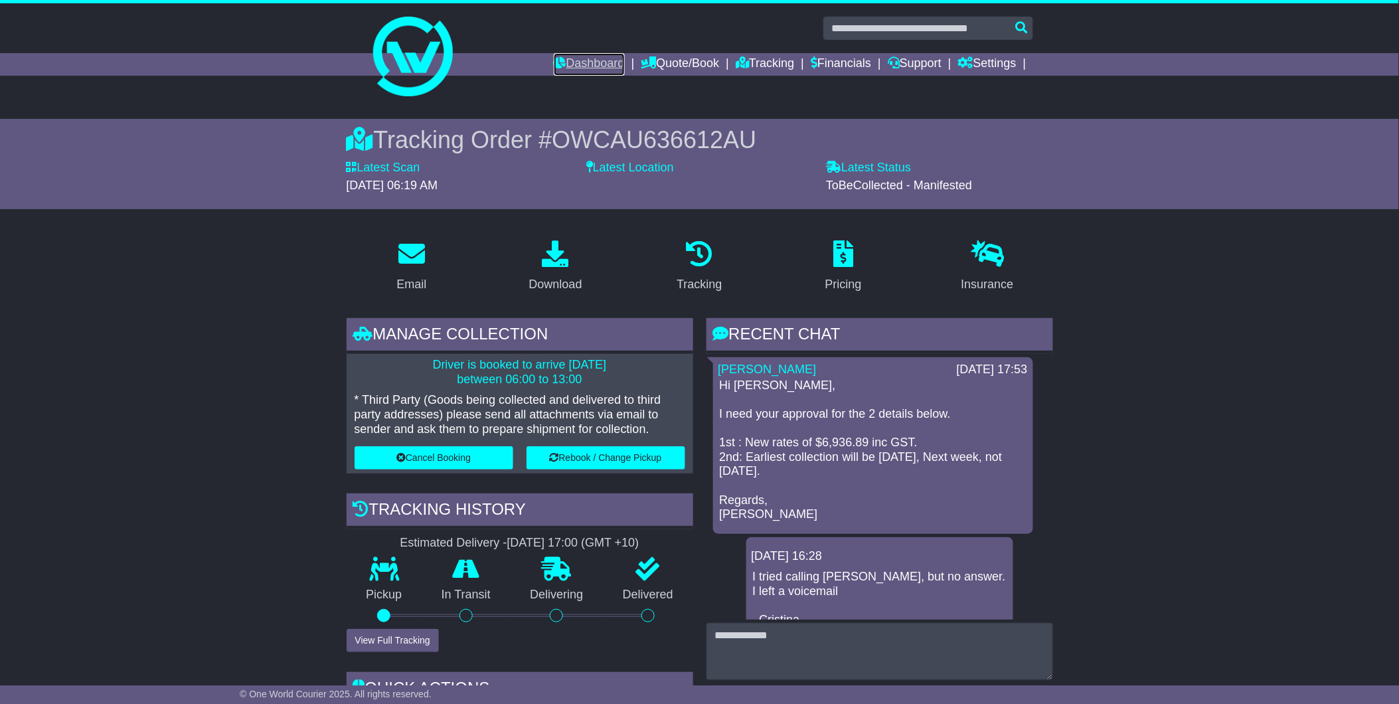
drag, startPoint x: 589, startPoint y: 63, endPoint x: 602, endPoint y: 74, distance: 16.5
click at [589, 63] on link "Dashboard" at bounding box center [589, 64] width 71 height 23
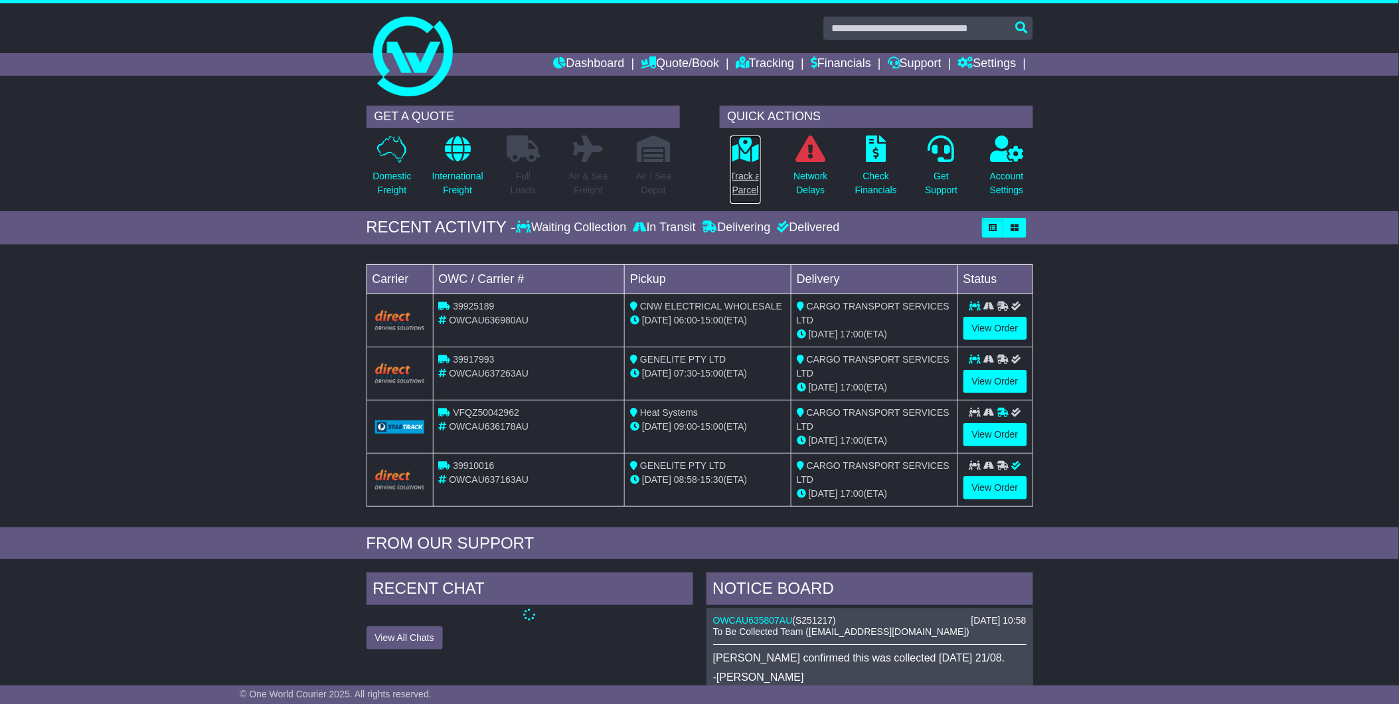
click at [745, 171] on p "Track a Parcel" at bounding box center [745, 183] width 31 height 28
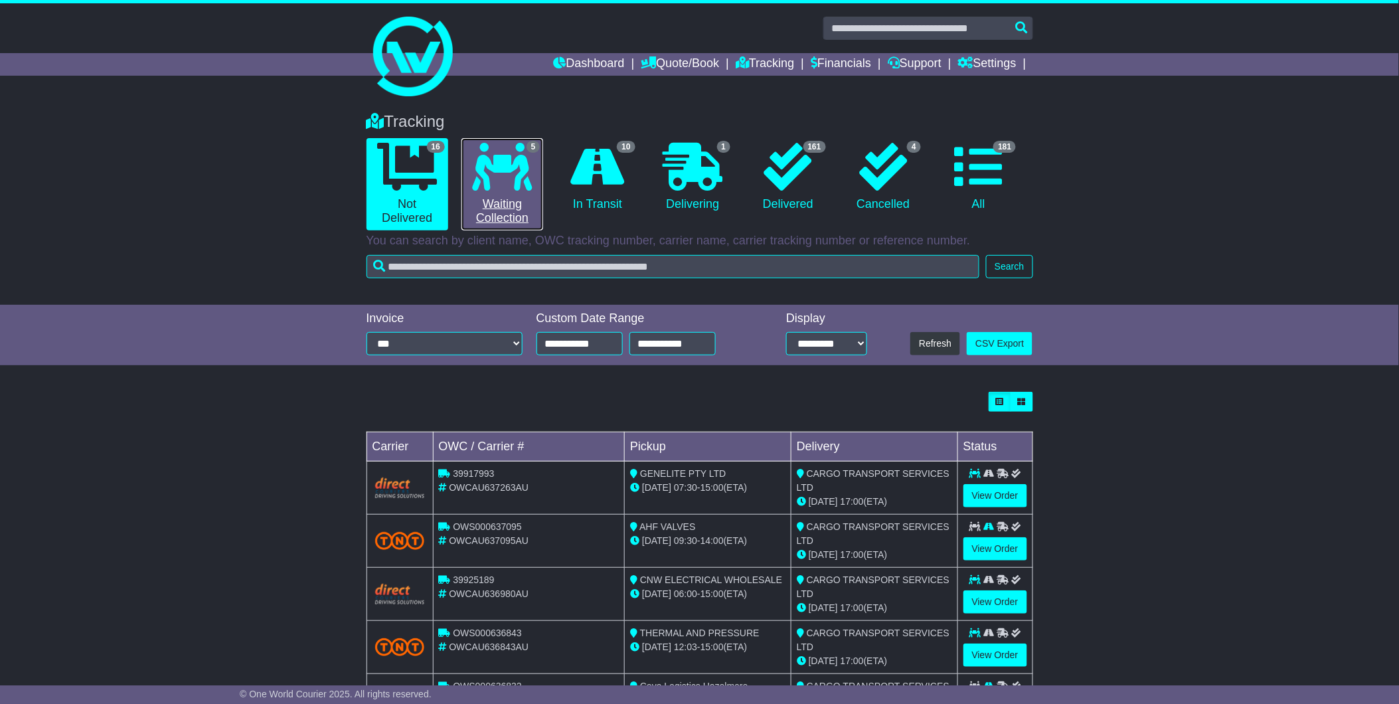
click at [532, 177] on icon at bounding box center [503, 167] width 60 height 48
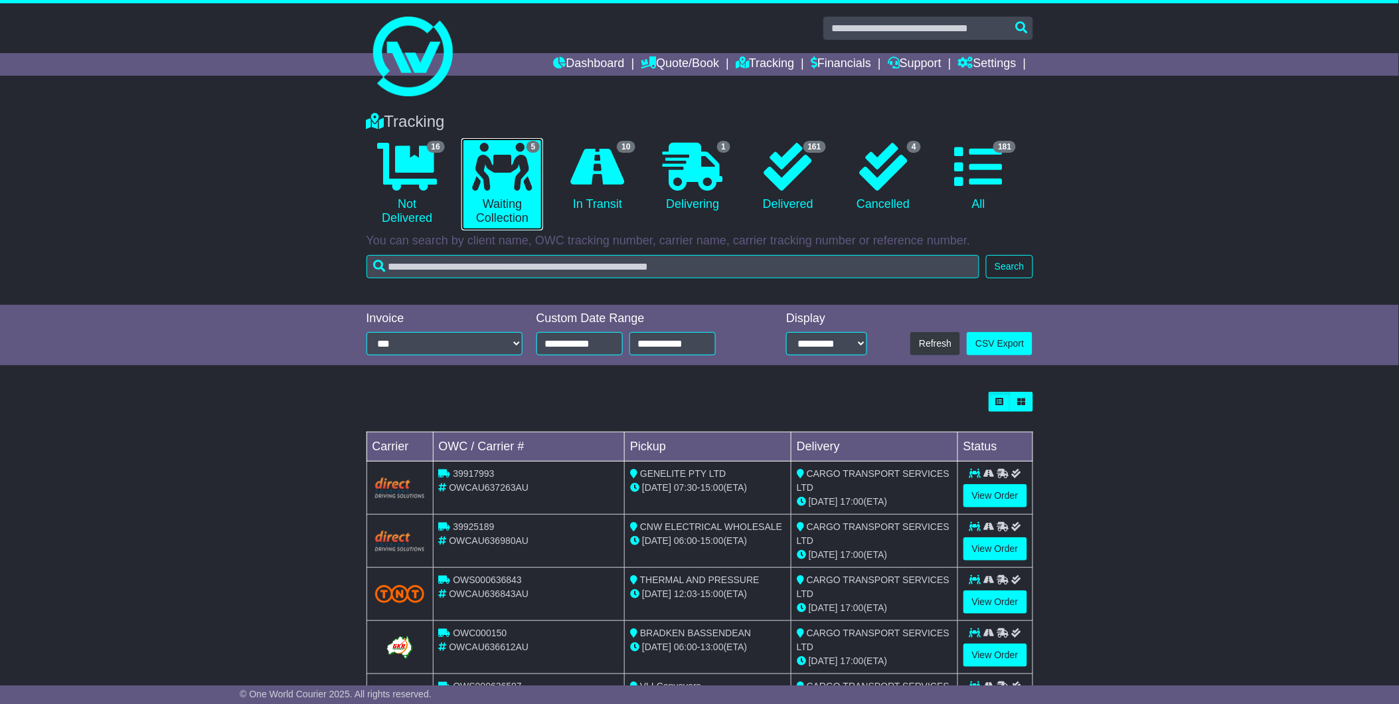
scroll to position [70, 0]
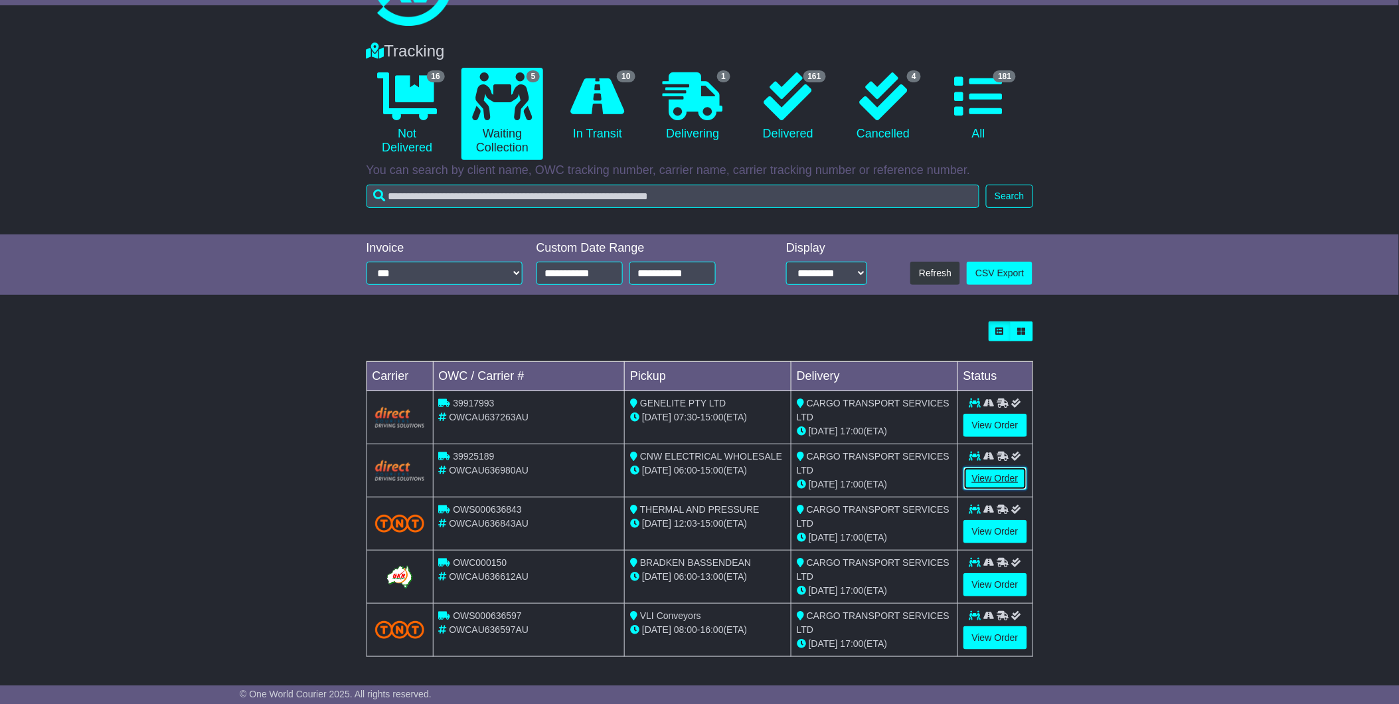
click at [979, 482] on link "View Order" at bounding box center [996, 478] width 64 height 23
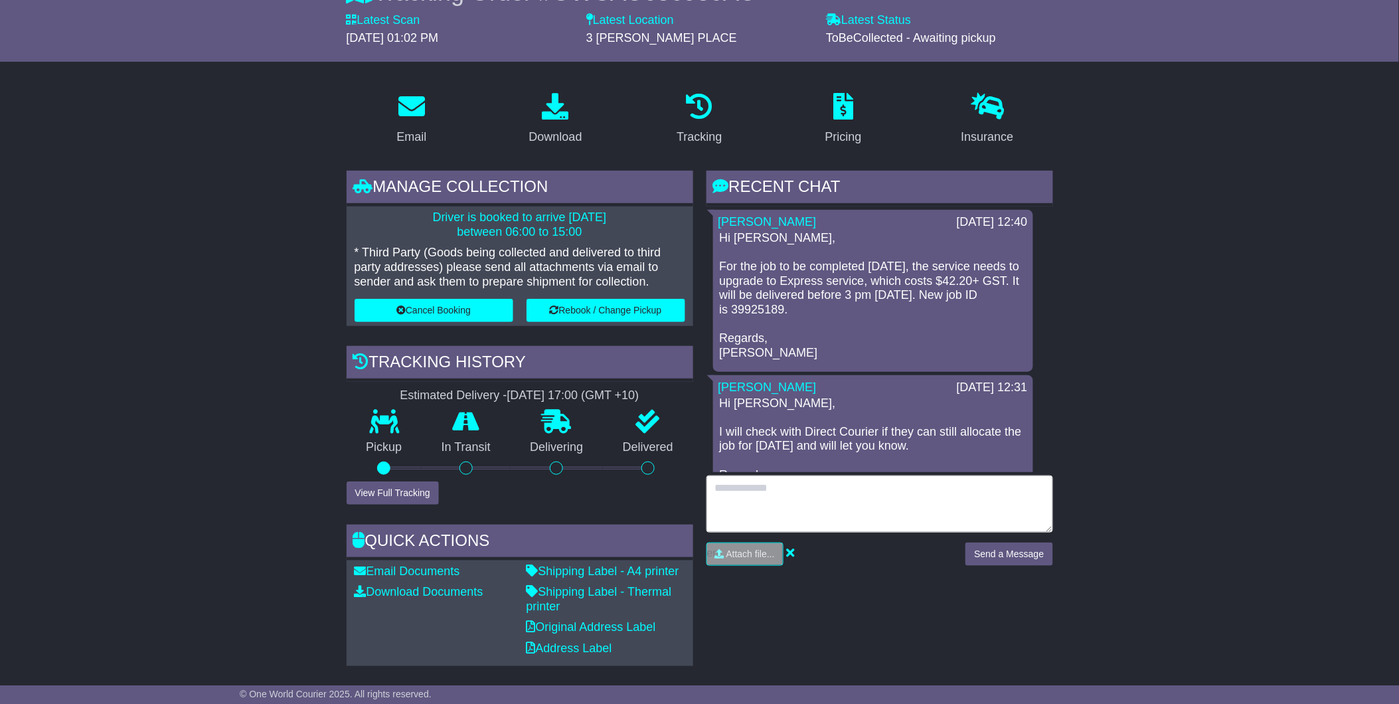
click at [950, 500] on textarea at bounding box center [880, 503] width 347 height 57
type textarea "*"
type textarea "**********"
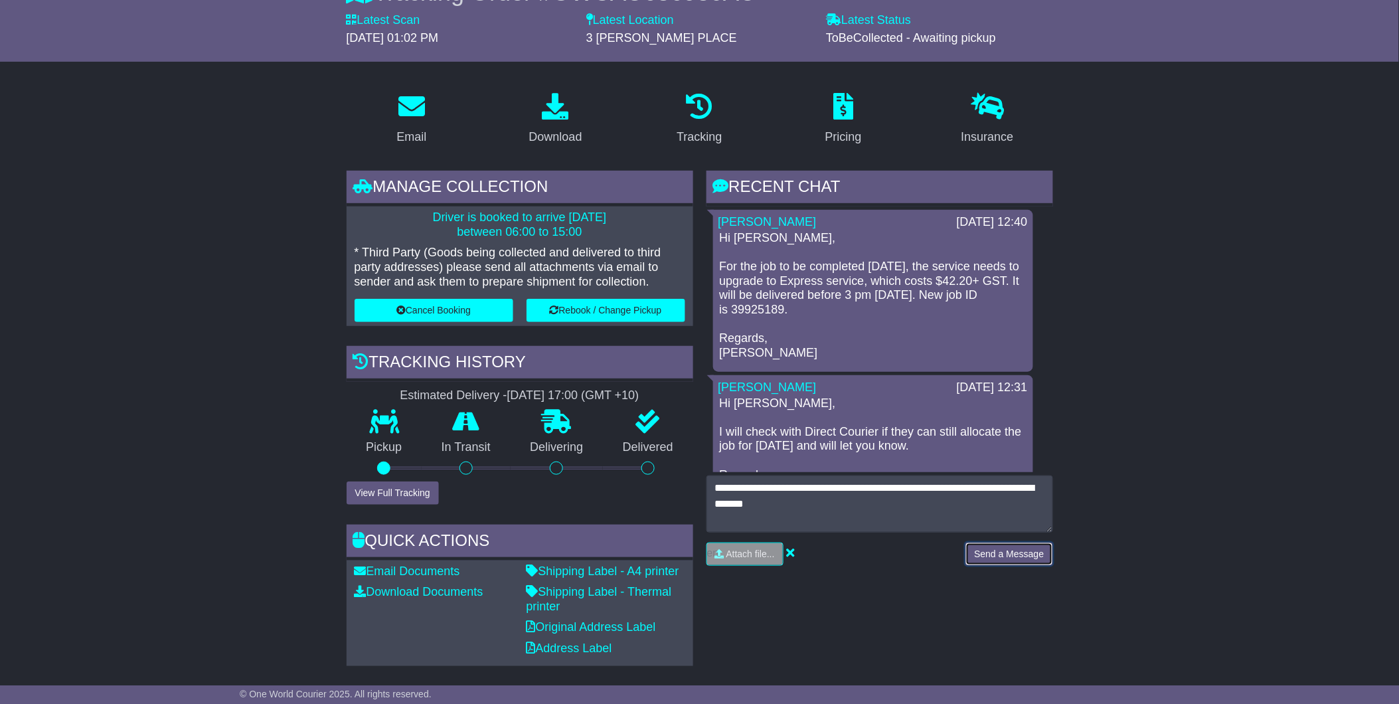
click at [987, 554] on button "Send a Message" at bounding box center [1009, 554] width 87 height 23
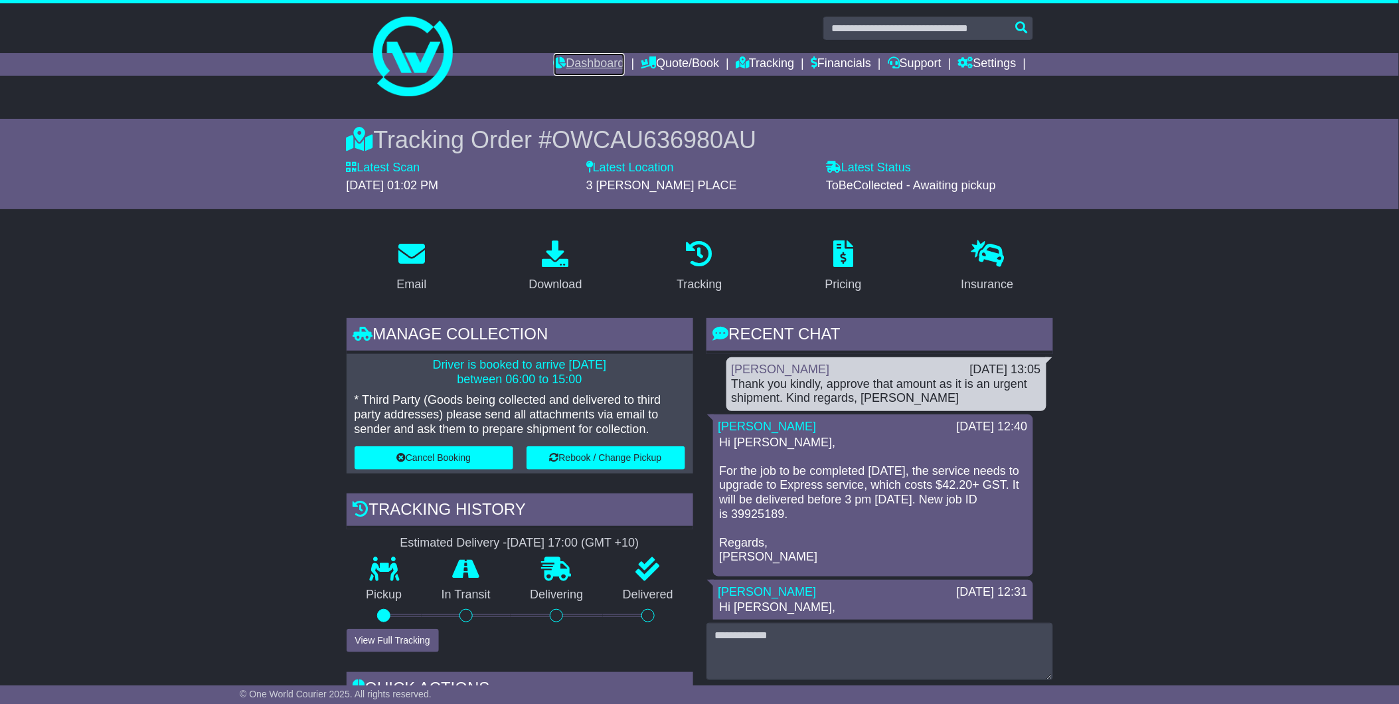
click at [562, 62] on link "Dashboard" at bounding box center [589, 64] width 71 height 23
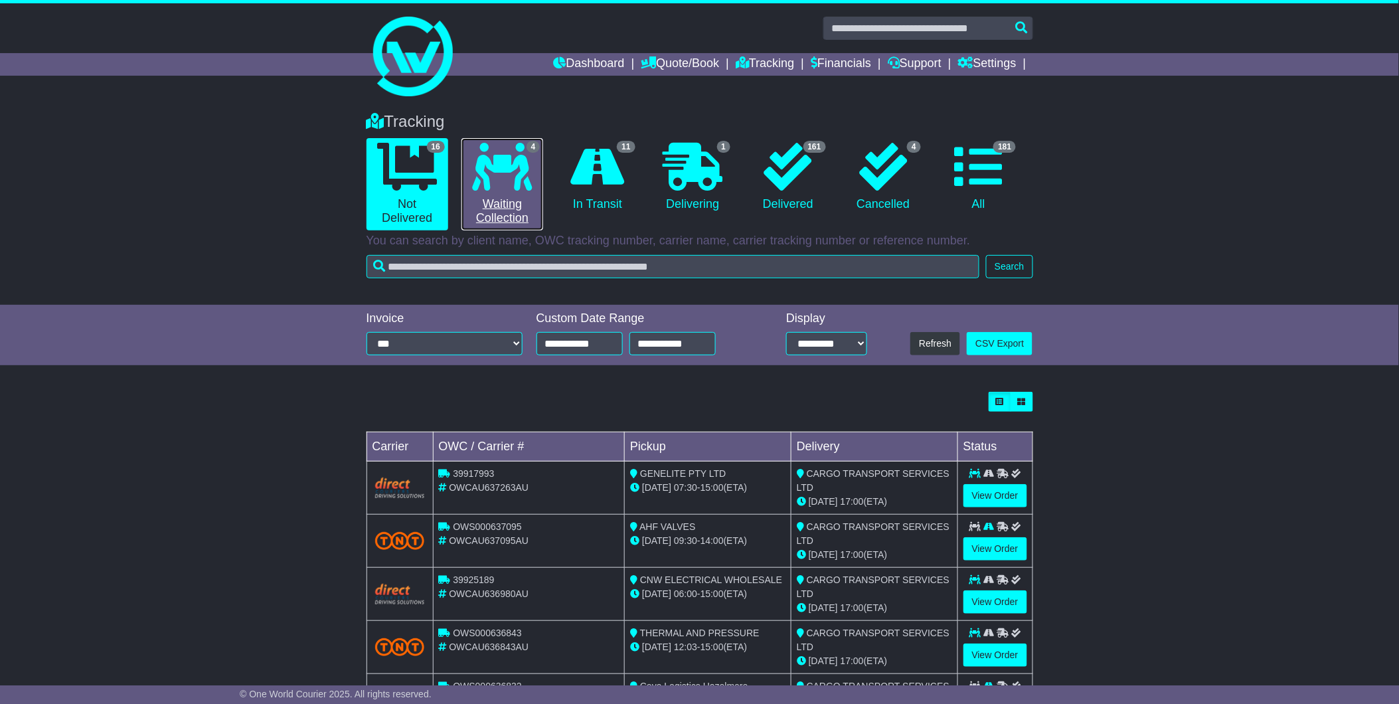
click at [483, 191] on link "4 Waiting Collection" at bounding box center [503, 184] width 82 height 92
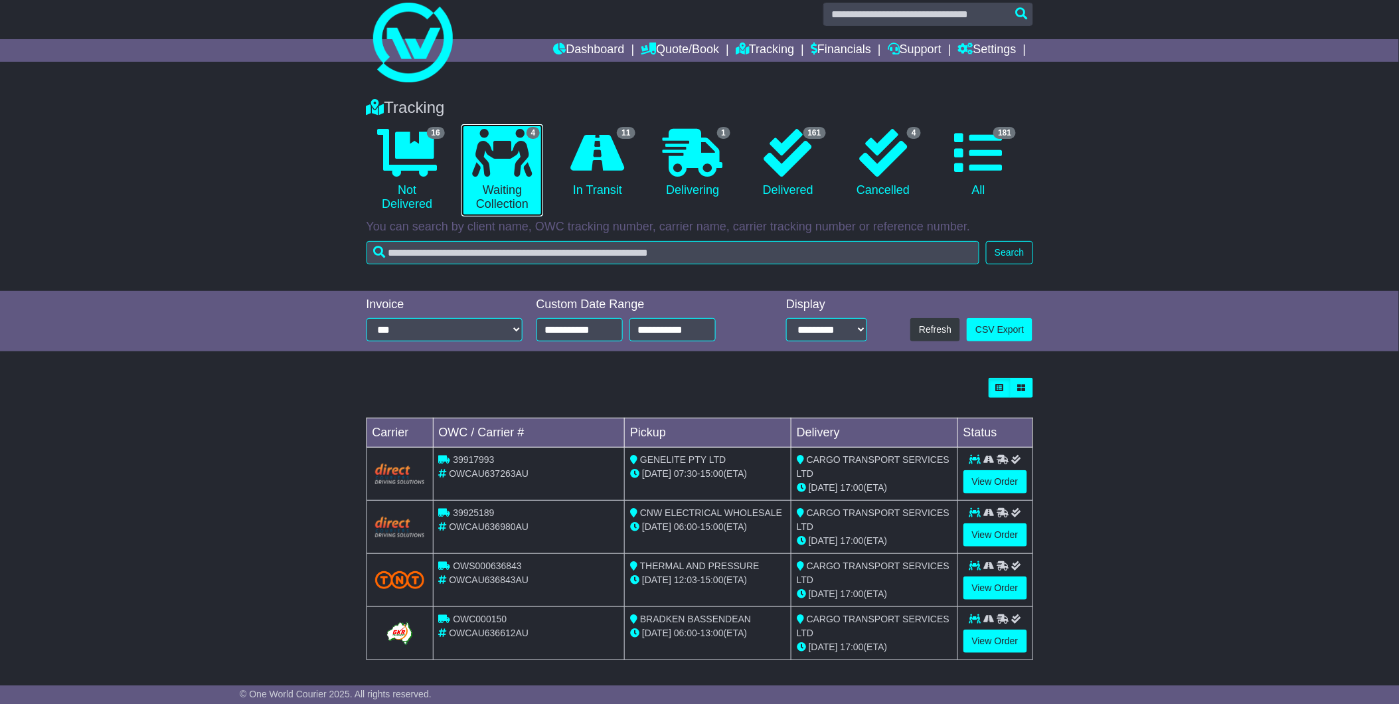
scroll to position [17, 0]
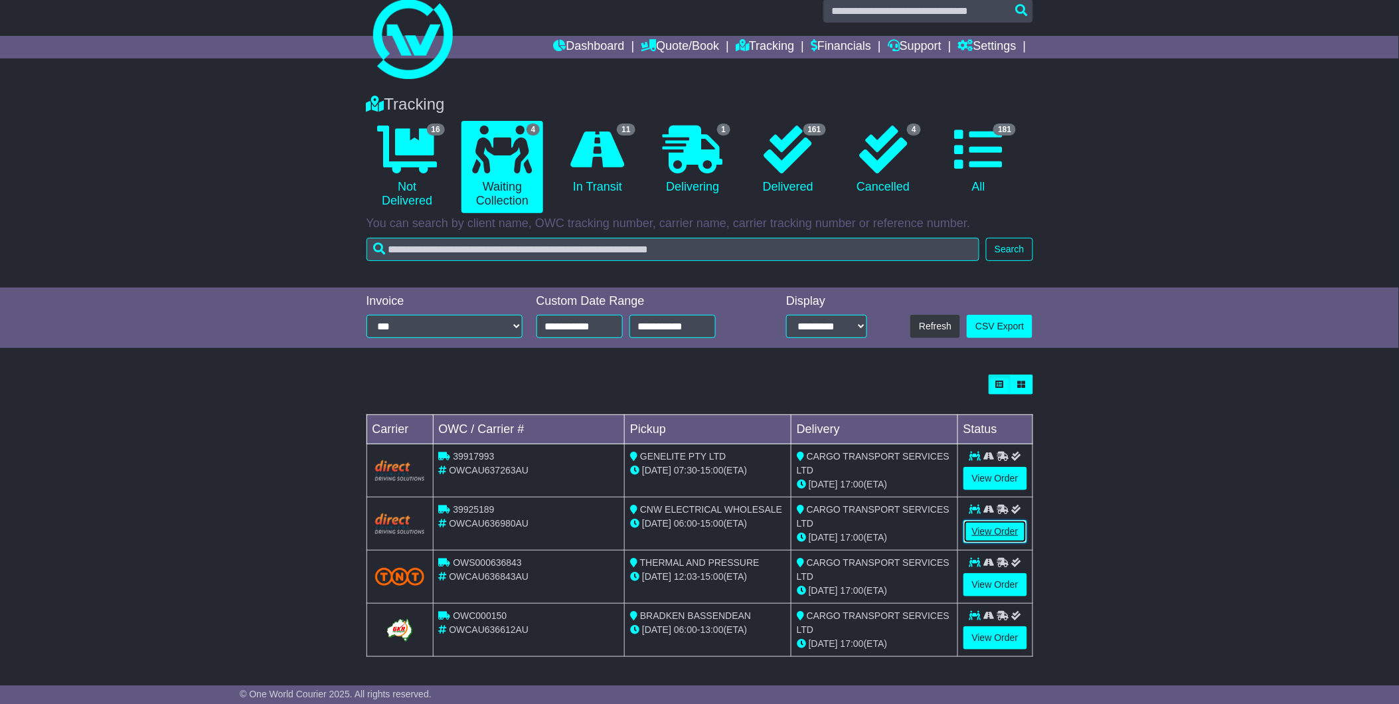
click at [1019, 522] on link "View Order" at bounding box center [996, 531] width 64 height 23
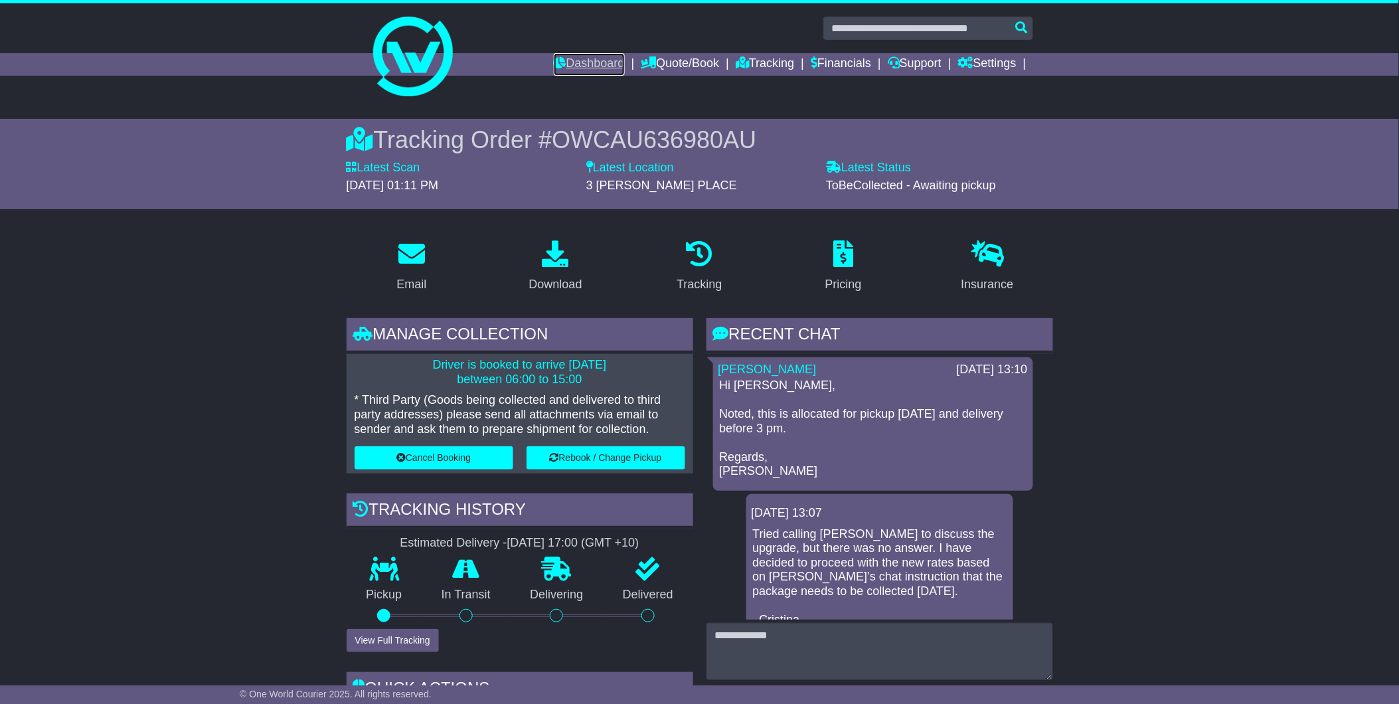
click at [567, 64] on link "Dashboard" at bounding box center [589, 64] width 71 height 23
